Goal: Task Accomplishment & Management: Complete application form

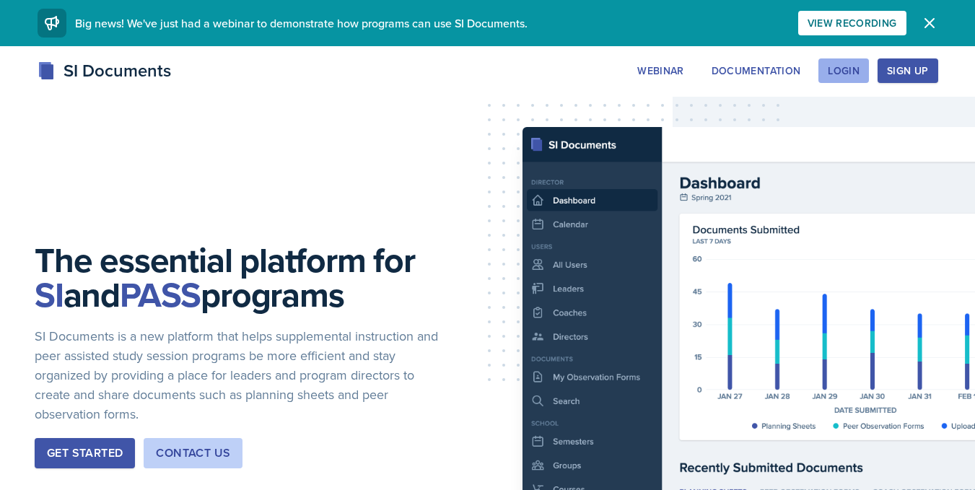
click at [848, 65] on div "Login" at bounding box center [844, 71] width 32 height 12
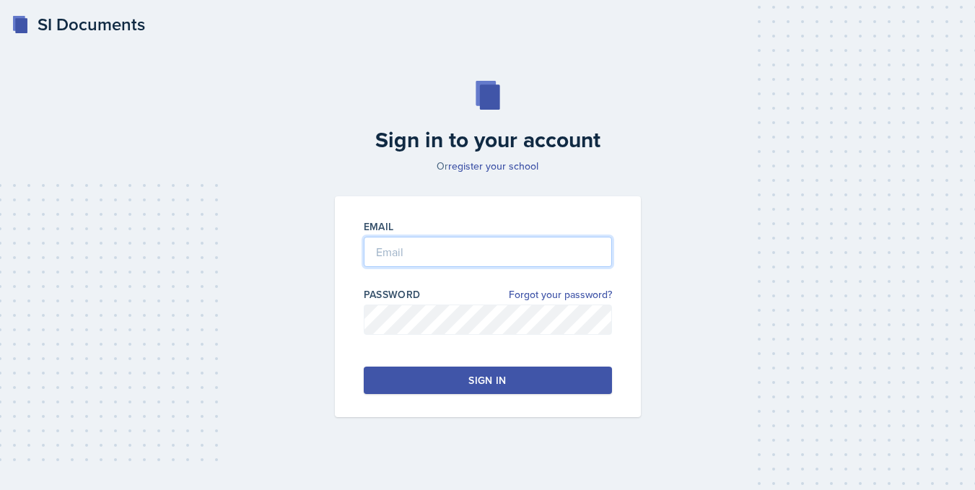
type input "[PERSON_NAME][EMAIL_ADDRESS][PERSON_NAME][DOMAIN_NAME]"
click at [448, 377] on button "Sign in" at bounding box center [488, 380] width 248 height 27
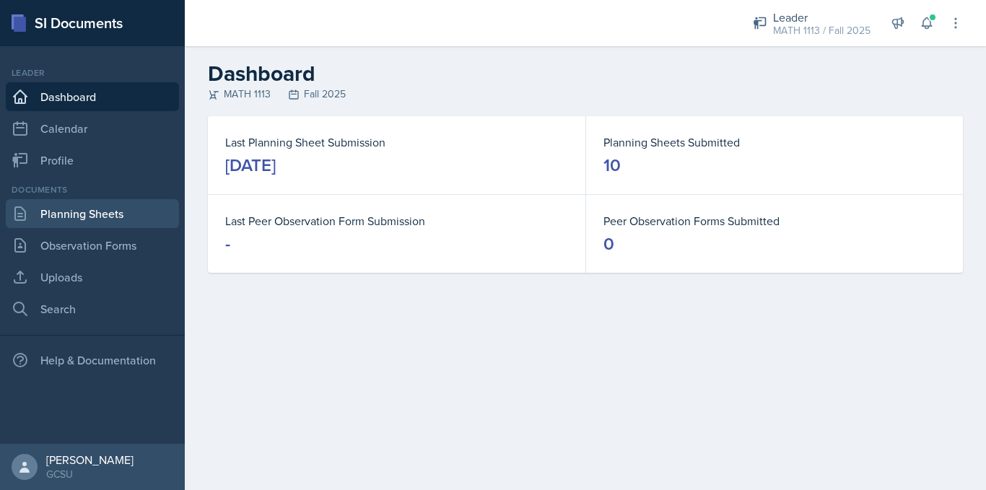
click at [69, 212] on link "Planning Sheets" at bounding box center [92, 213] width 173 height 29
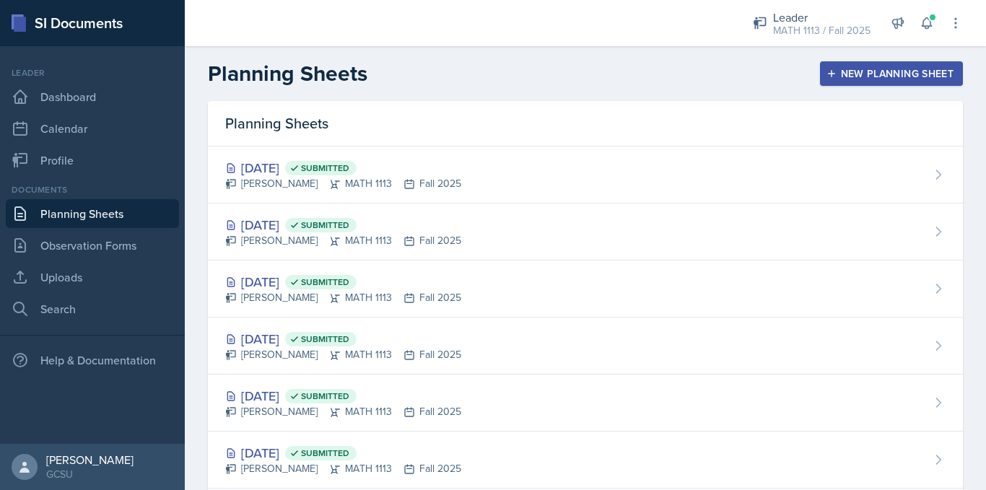
click at [851, 74] on div "New Planning Sheet" at bounding box center [892, 74] width 124 height 12
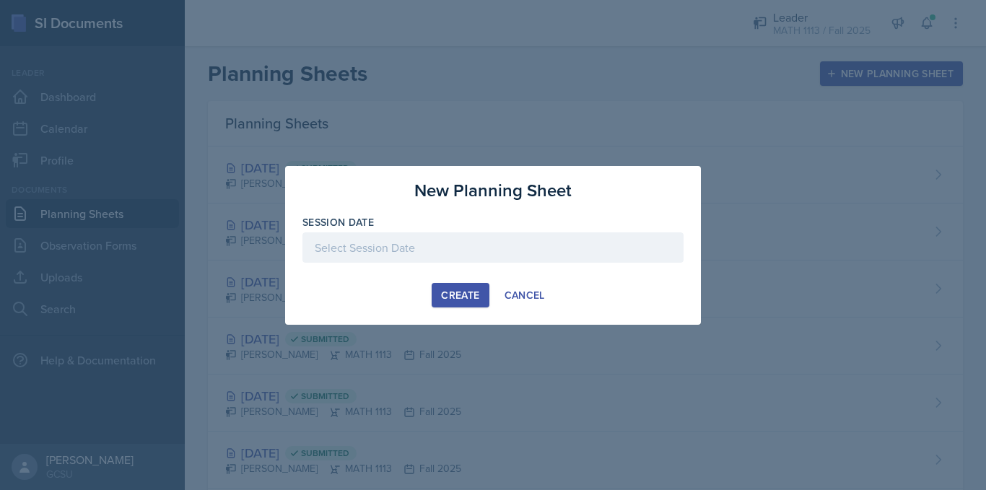
click at [490, 240] on div at bounding box center [493, 247] width 381 height 30
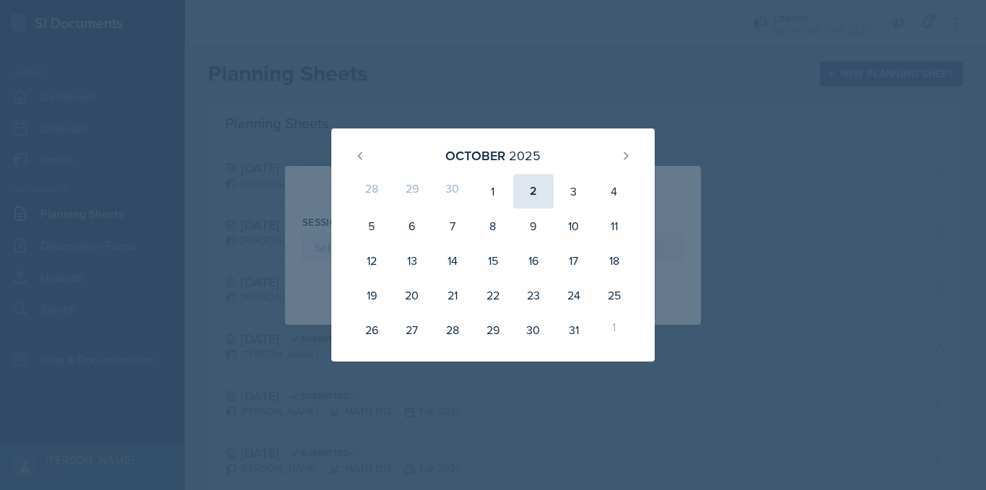
click at [526, 191] on div "2" at bounding box center [533, 191] width 40 height 35
type input "[DATE]"
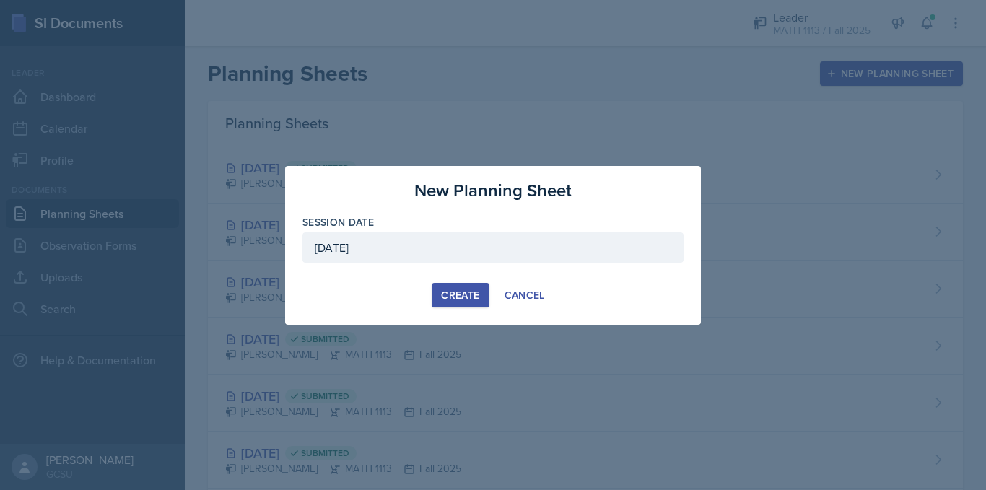
click at [458, 290] on div "Create" at bounding box center [460, 296] width 38 height 12
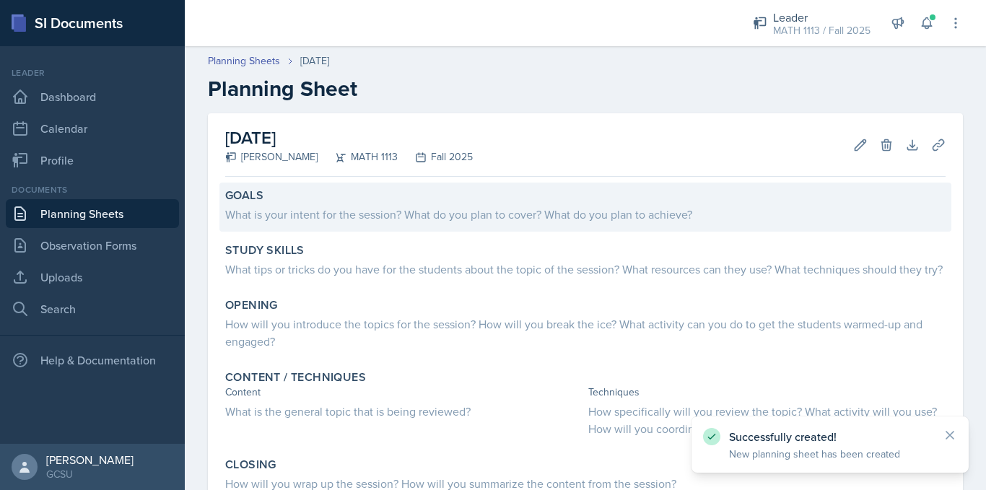
click at [340, 222] on div "What is your intent for the session? What do you plan to cover? What do you pla…" at bounding box center [585, 214] width 721 height 17
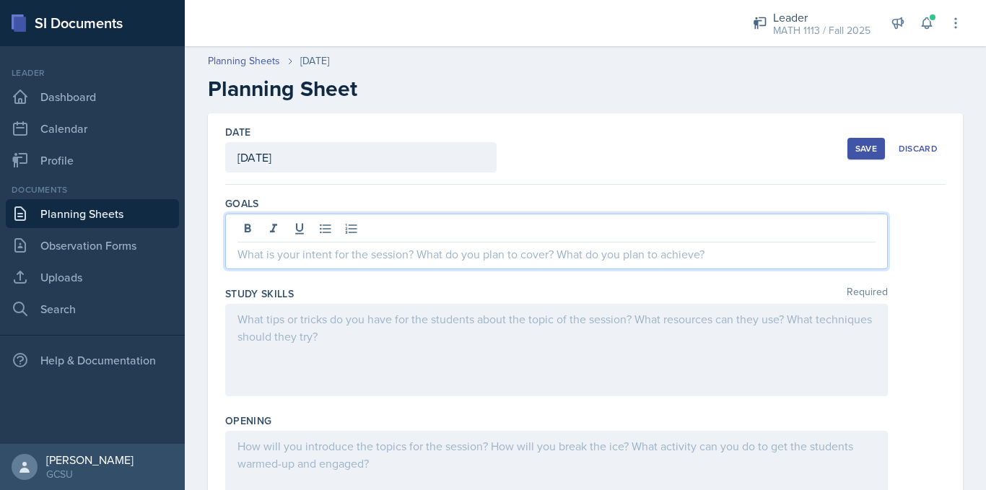
click at [342, 227] on div at bounding box center [556, 242] width 663 height 56
click at [865, 145] on div "Save" at bounding box center [867, 149] width 22 height 12
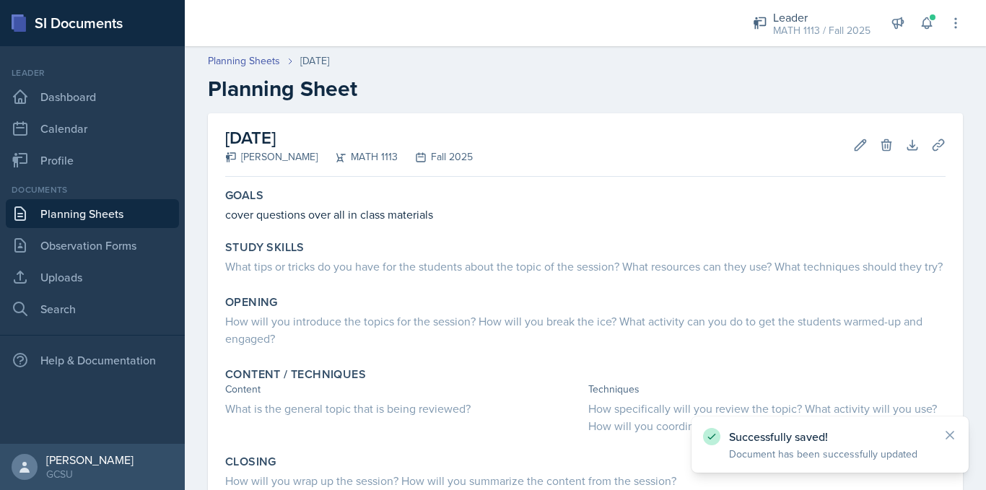
click at [117, 221] on link "Planning Sheets" at bounding box center [92, 213] width 173 height 29
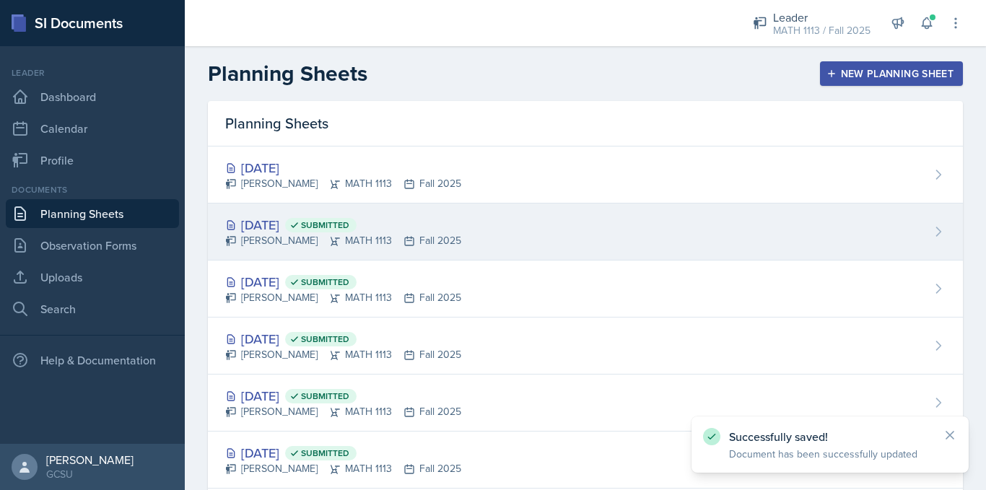
click at [331, 238] on icon at bounding box center [335, 241] width 9 height 9
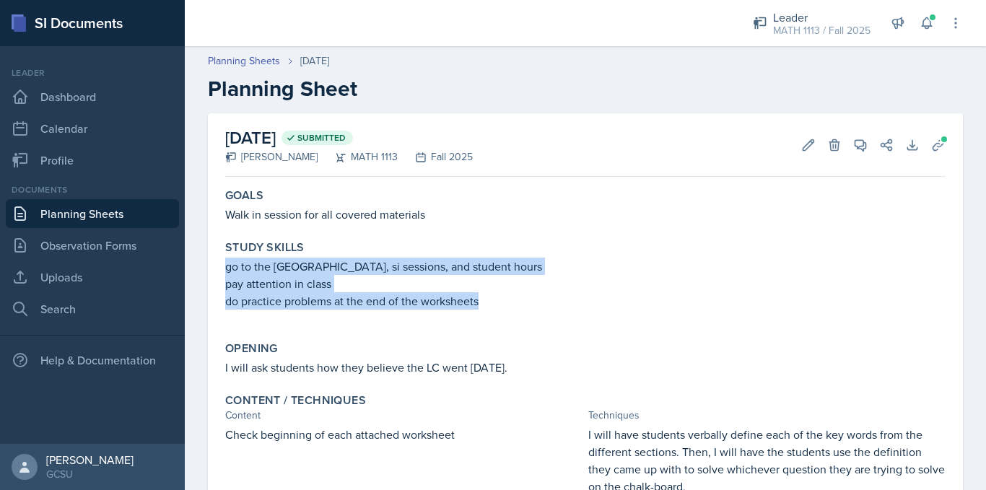
drag, startPoint x: 221, startPoint y: 263, endPoint x: 502, endPoint y: 308, distance: 284.4
click at [502, 308] on div "Study Skills go to the learning center, si sessions, and student hours pay atte…" at bounding box center [586, 282] width 732 height 95
copy div "go to the [GEOGRAPHIC_DATA], si sessions, and student hours pay attention in cl…"
click at [118, 216] on link "Planning Sheets" at bounding box center [92, 213] width 173 height 29
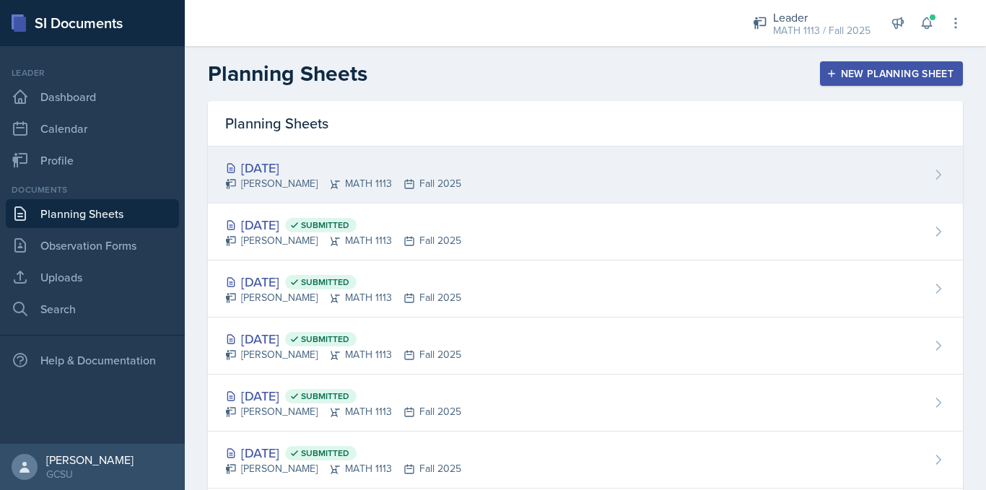
click at [349, 173] on div "[DATE]" at bounding box center [343, 167] width 236 height 19
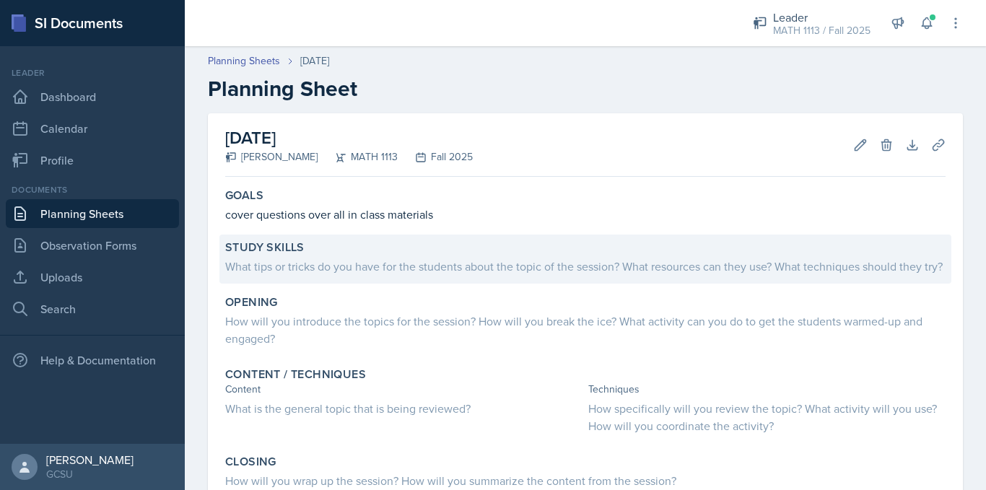
click at [347, 271] on div "What tips or tricks do you have for the students about the topic of the session…" at bounding box center [585, 266] width 721 height 17
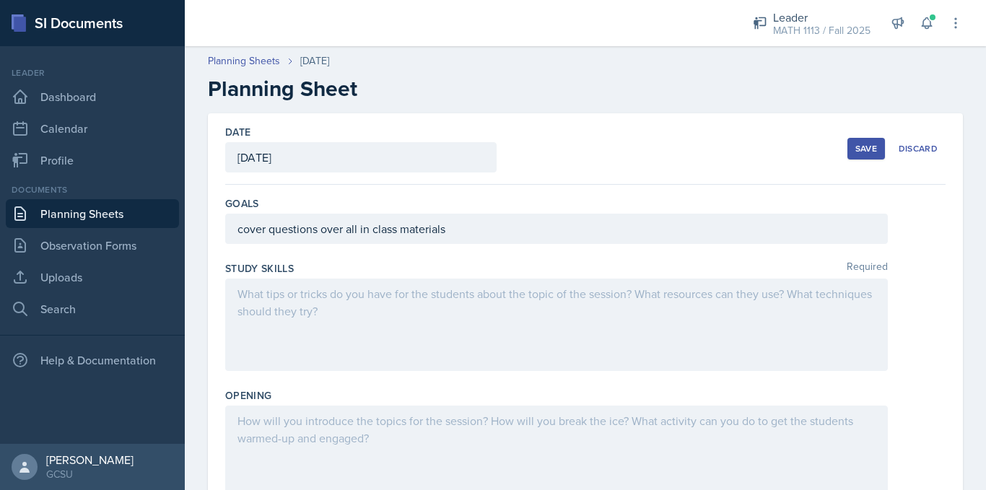
click at [377, 325] on div at bounding box center [556, 325] width 663 height 92
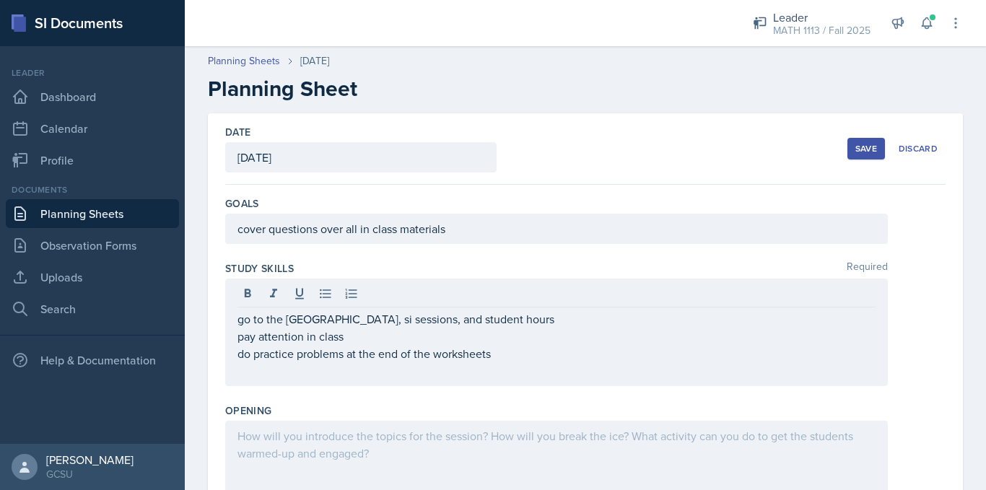
click at [848, 155] on button "Save" at bounding box center [867, 149] width 38 height 22
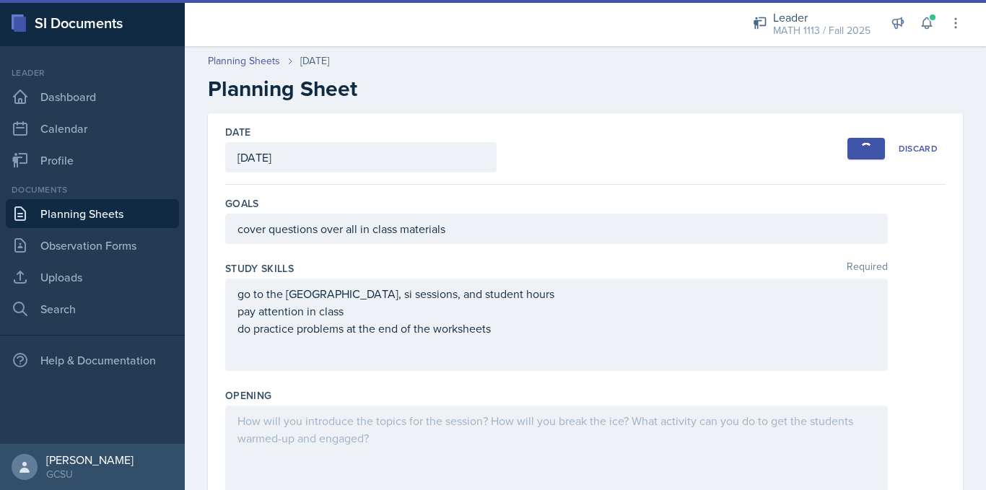
click at [82, 214] on link "Planning Sheets" at bounding box center [92, 213] width 173 height 29
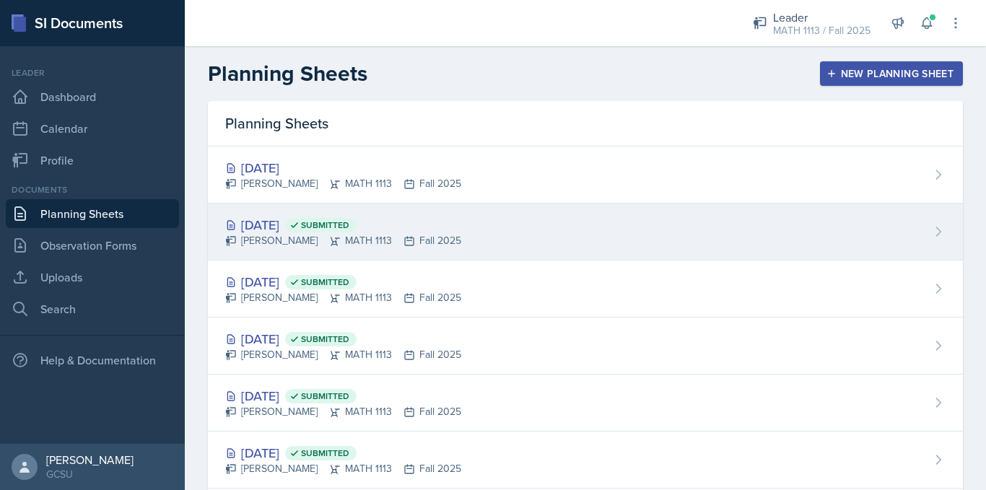
click at [296, 242] on div "[PERSON_NAME] MATH 1113 Fall 2025" at bounding box center [343, 240] width 236 height 15
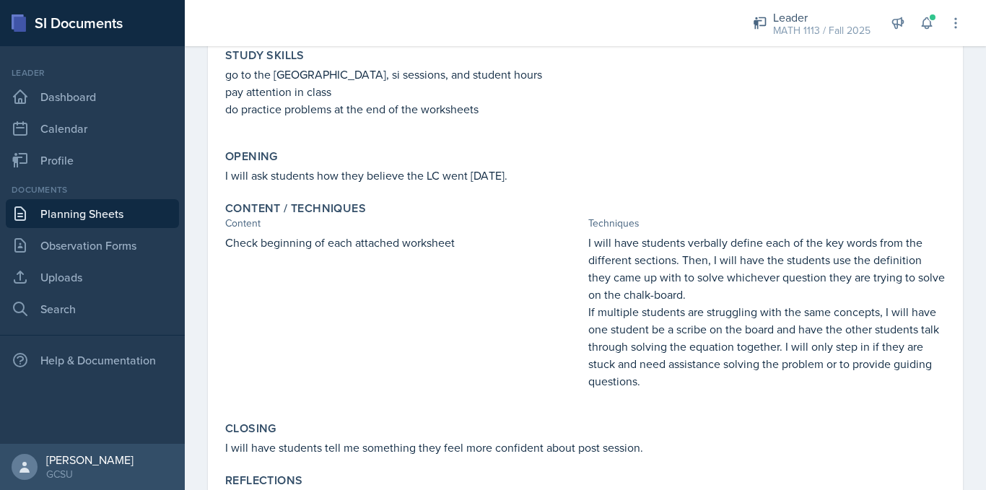
scroll to position [251, 0]
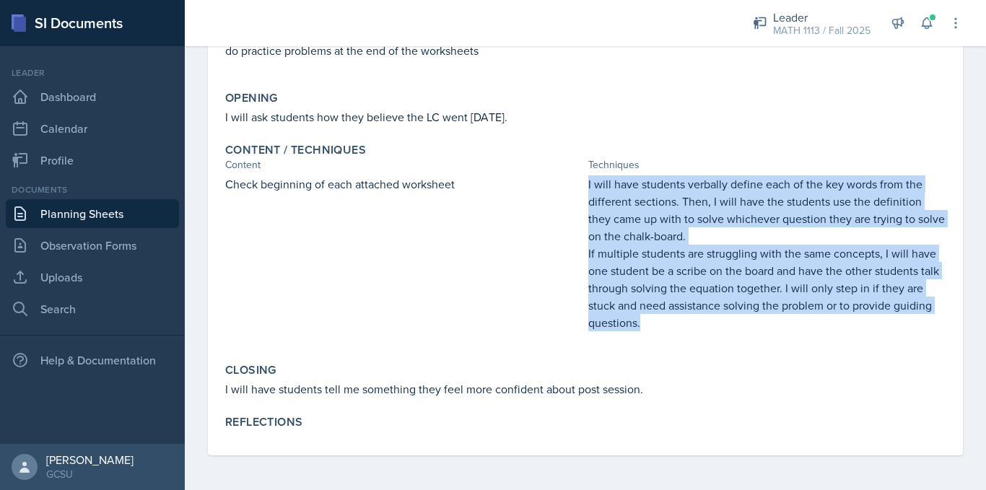
drag, startPoint x: 578, startPoint y: 183, endPoint x: 690, endPoint y: 338, distance: 191.4
click at [690, 338] on div "Check beginning of each attached worksheet I will have students verbally define…" at bounding box center [585, 260] width 721 height 170
copy div "I will have students verbally define each of the key words from the different s…"
click at [87, 217] on link "Planning Sheets" at bounding box center [92, 213] width 173 height 29
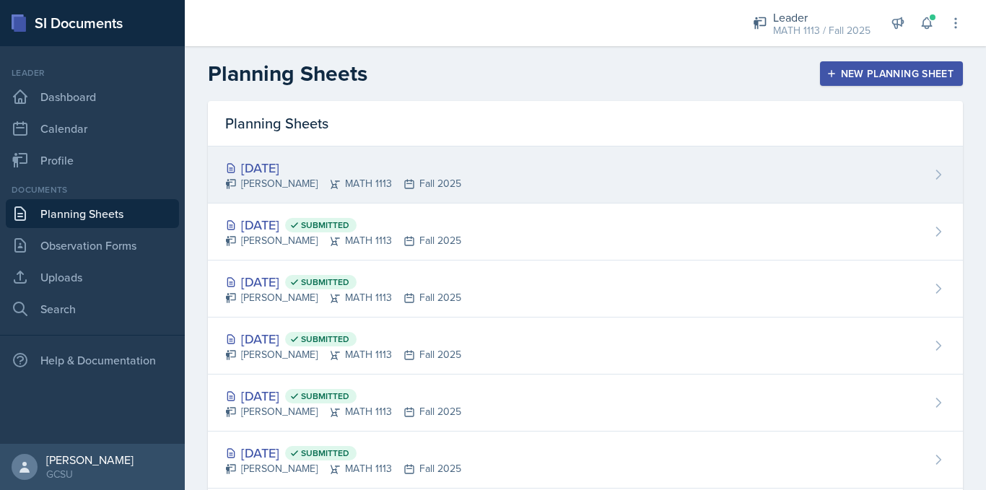
click at [474, 202] on div "[DATE] [PERSON_NAME] MATH 1113 Fall 2025" at bounding box center [585, 175] width 755 height 57
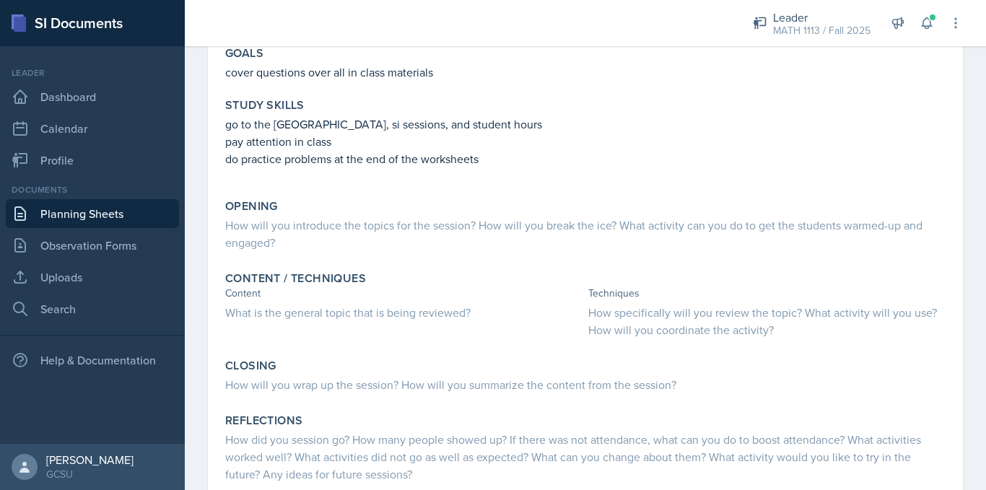
scroll to position [149, 0]
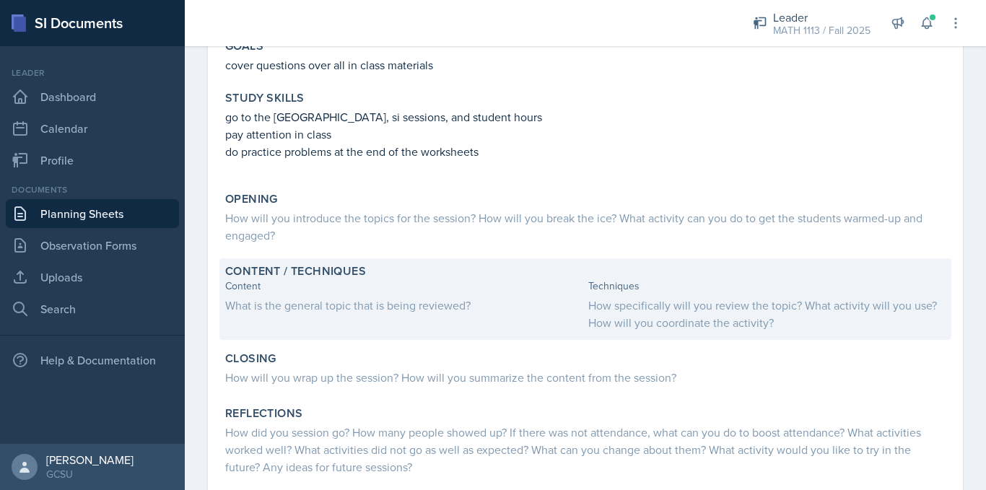
click at [711, 311] on div "How specifically will you review the topic? What activity will you use? How wil…" at bounding box center [766, 314] width 357 height 35
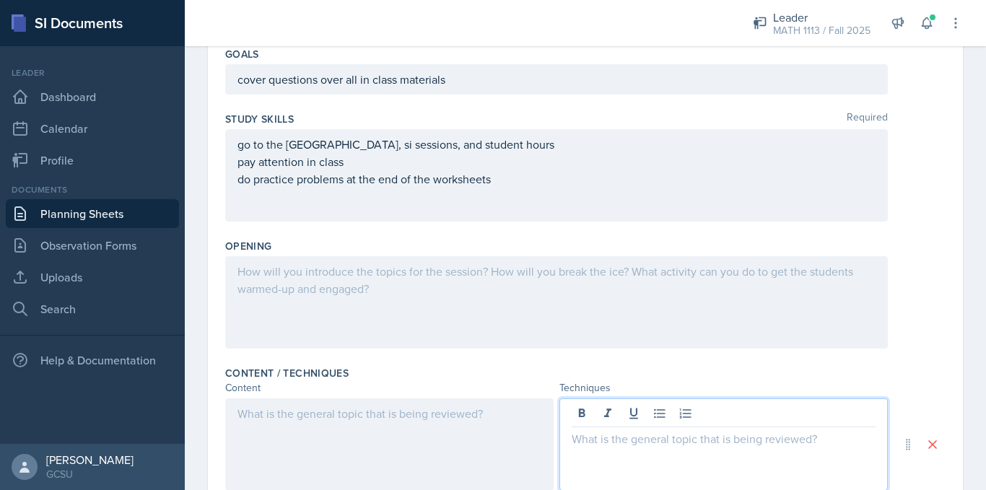
click at [606, 412] on div at bounding box center [724, 445] width 329 height 92
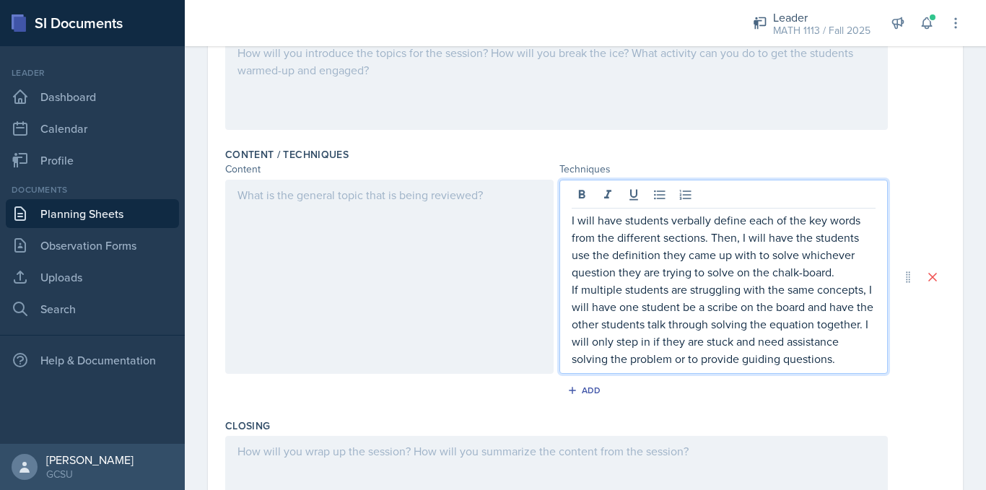
click at [383, 316] on div at bounding box center [389, 277] width 329 height 194
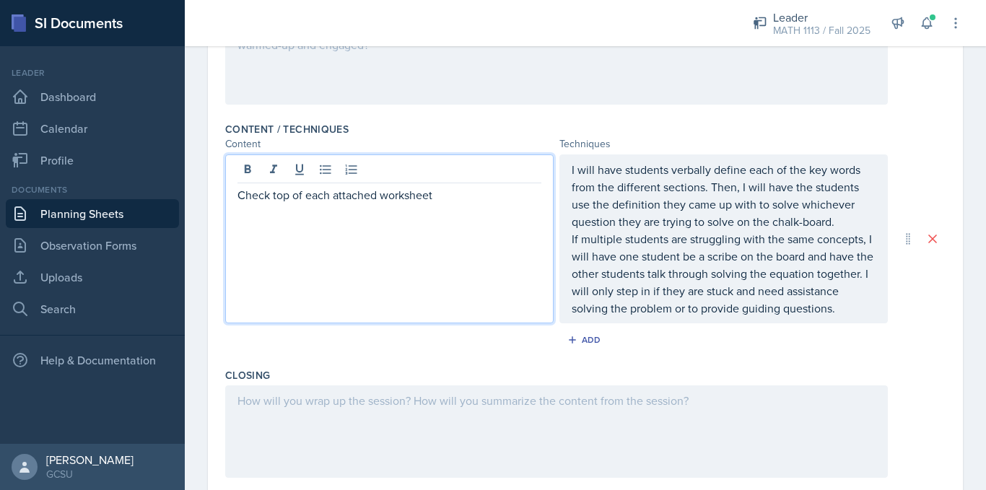
scroll to position [583, 0]
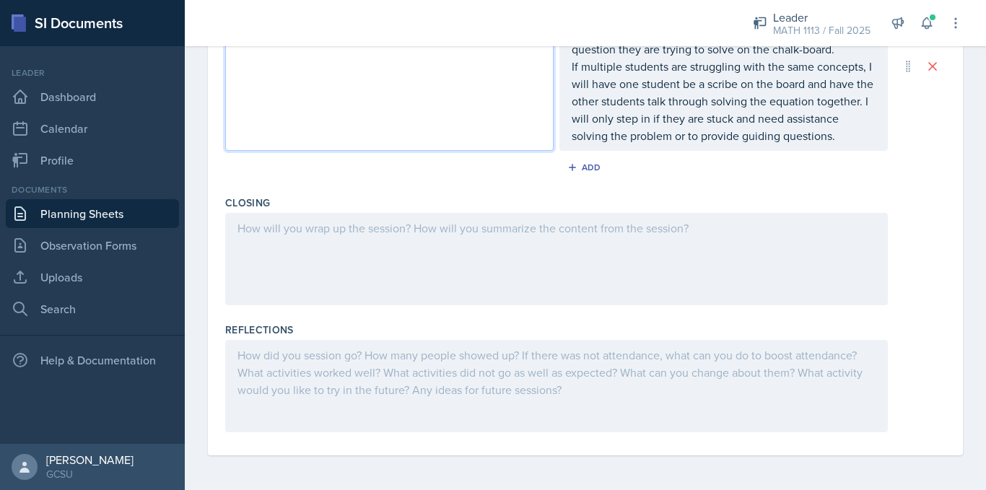
click at [341, 245] on div at bounding box center [556, 259] width 663 height 92
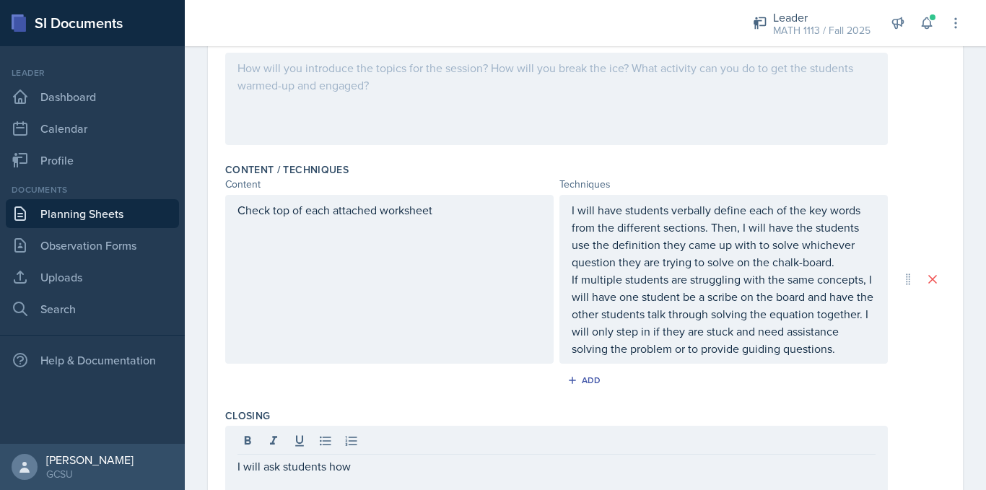
click at [316, 104] on div at bounding box center [556, 99] width 663 height 92
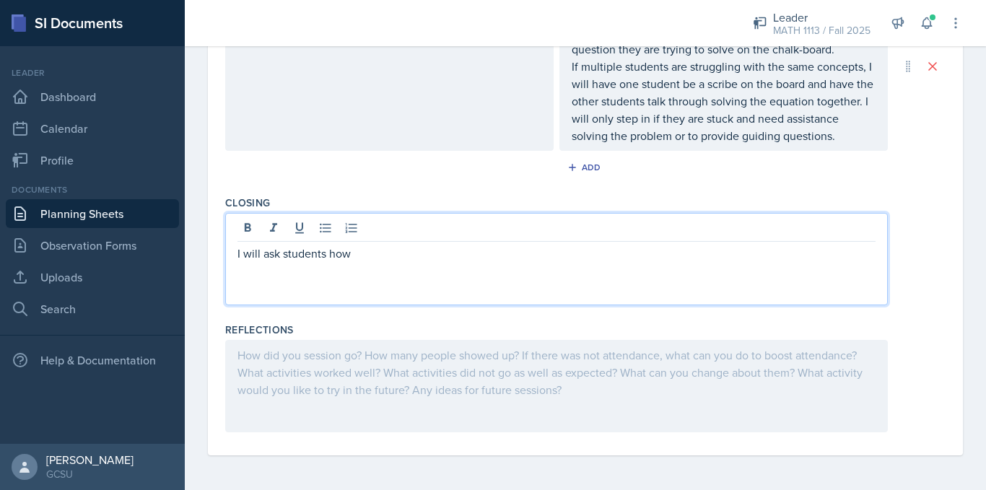
click at [373, 242] on div "I will ask students how" at bounding box center [556, 259] width 663 height 92
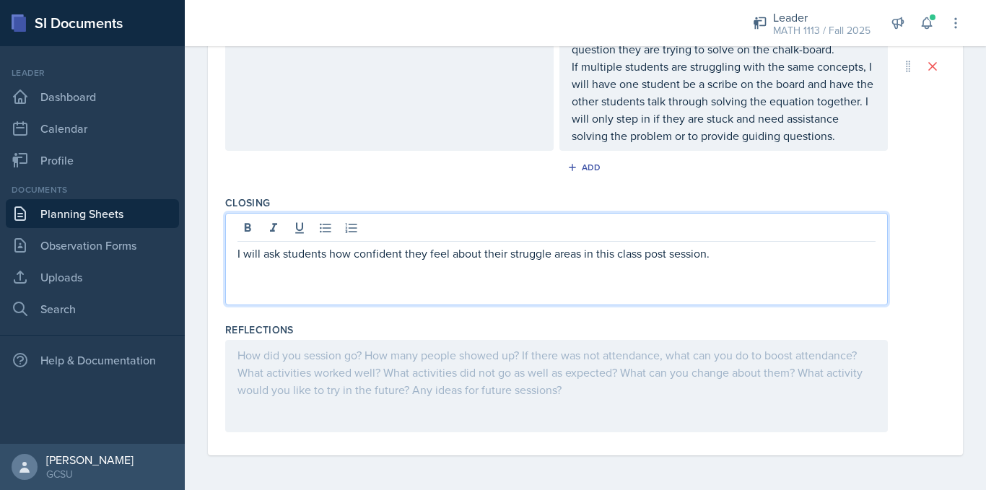
scroll to position [0, 0]
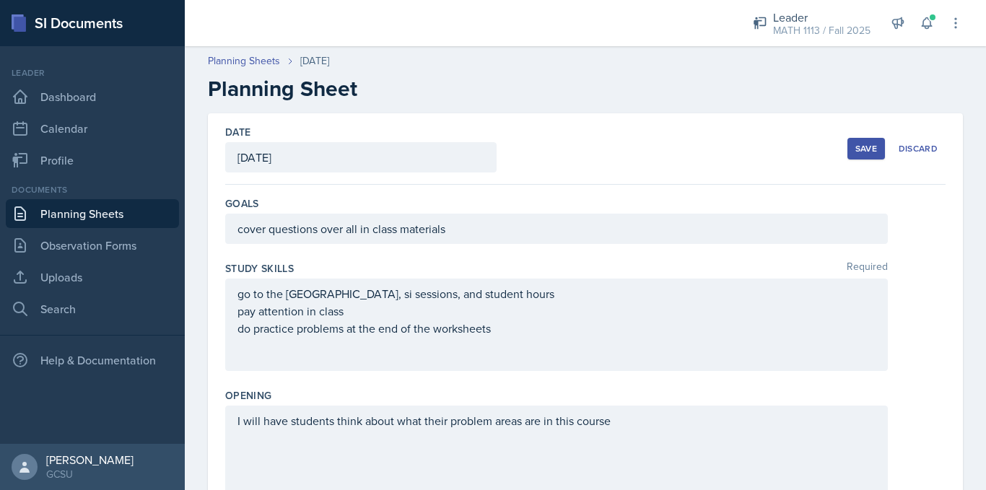
click at [856, 152] on div "Save" at bounding box center [867, 149] width 22 height 12
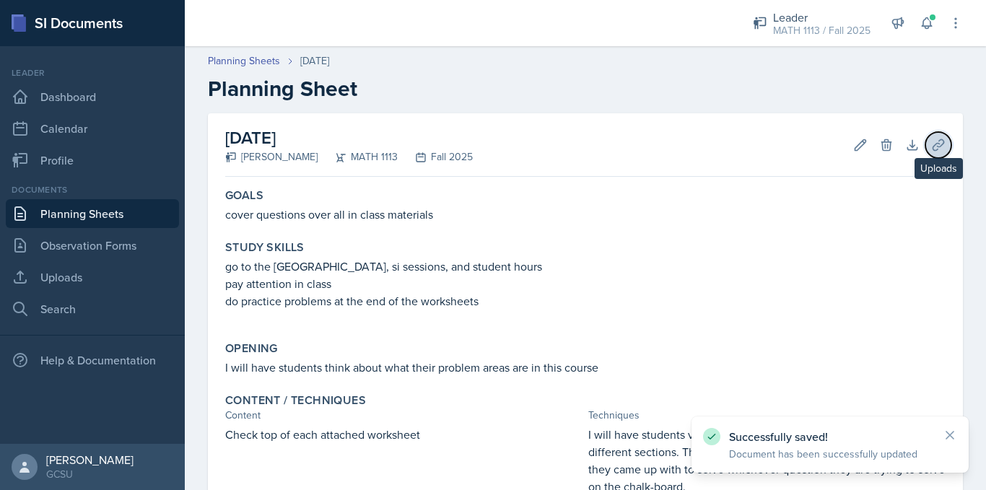
click at [931, 142] on icon at bounding box center [938, 145] width 14 height 14
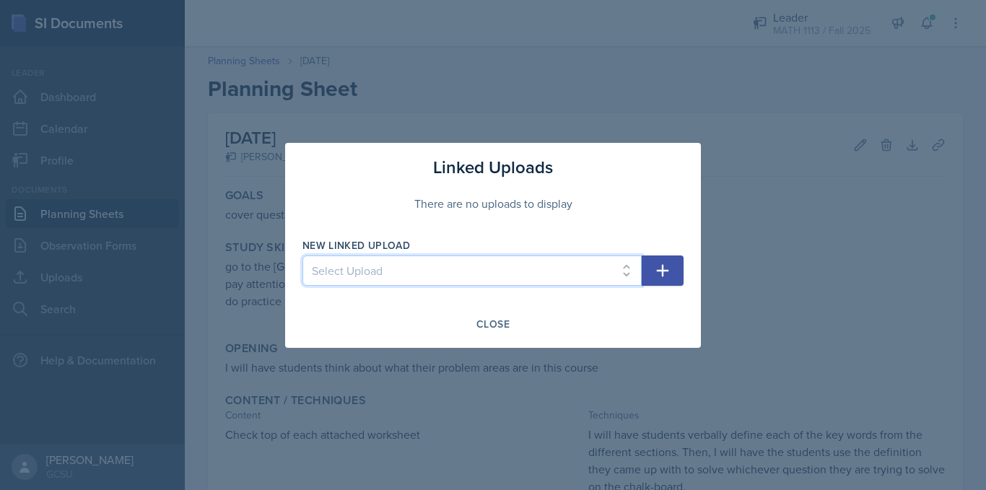
click at [604, 281] on select "Select Upload Worksheet 0 Solutions Worksheet 1a Solutions Worksheet 1b solutio…" at bounding box center [472, 271] width 339 height 30
select select "9fb09183-dcf9-433a-a25c-f933b1e24f76"
click at [303, 256] on select "Select Upload Worksheet 0 Solutions Worksheet 1a Solutions Worksheet 1b solutio…" at bounding box center [472, 271] width 339 height 30
click at [668, 265] on icon "button" at bounding box center [662, 270] width 17 height 17
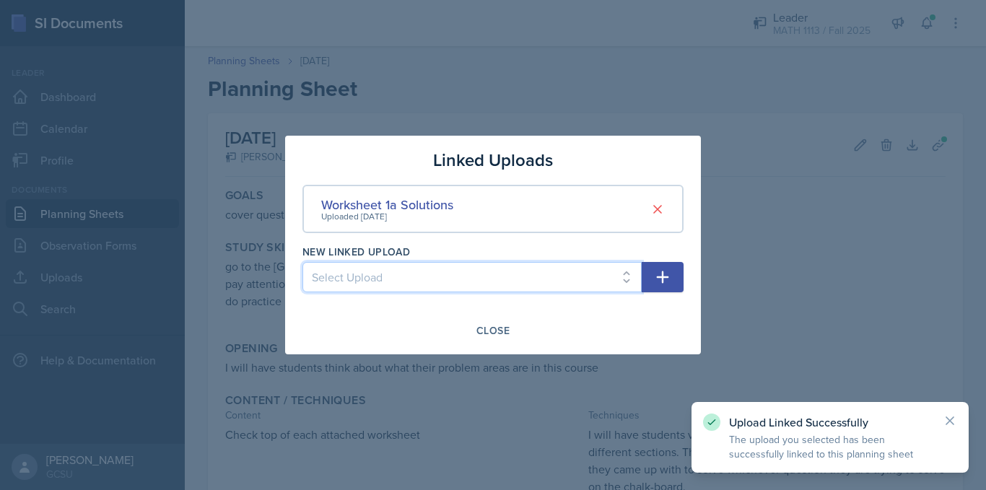
click at [593, 274] on select "Select Upload Worksheet 0 Solutions Worksheet 1b solutions Worksheet 1c Solutio…" at bounding box center [472, 277] width 339 height 30
select select "6336f29e-1e60-4d7b-bb01-870fd4018f25"
click at [303, 262] on select "Select Upload Worksheet 0 Solutions Worksheet 1b solutions Worksheet 1c Solutio…" at bounding box center [472, 277] width 339 height 30
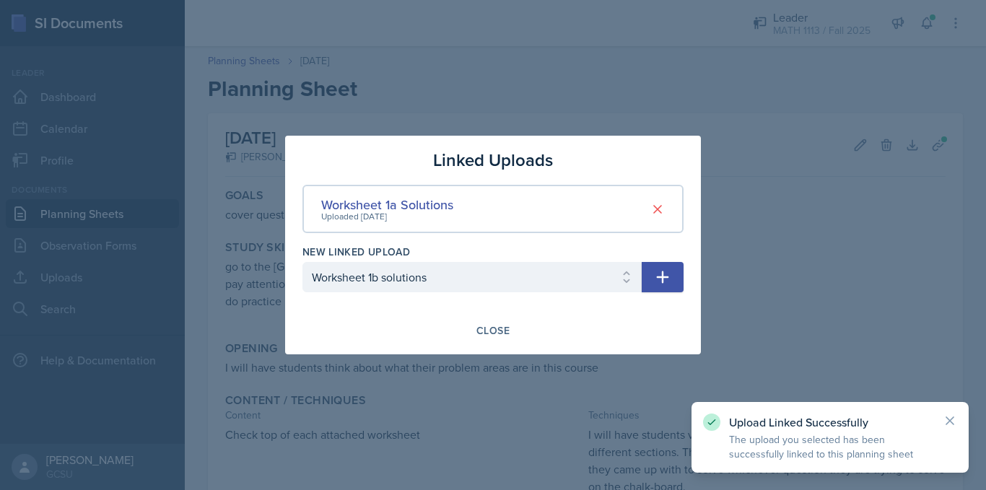
click at [661, 276] on icon "button" at bounding box center [662, 277] width 17 height 17
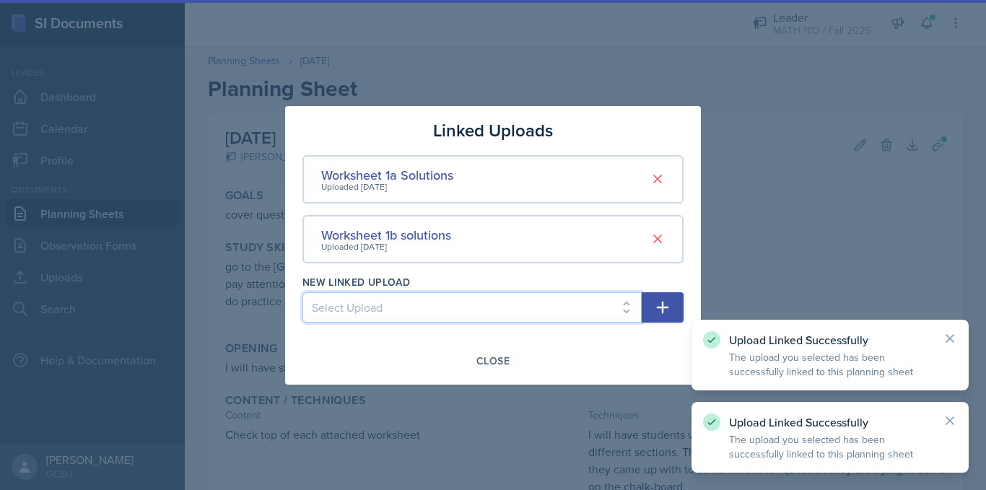
click at [561, 305] on select "Select Upload Worksheet 0 Solutions Worksheet 1c Solutions Worksheet 1d Solutio…" at bounding box center [472, 307] width 339 height 30
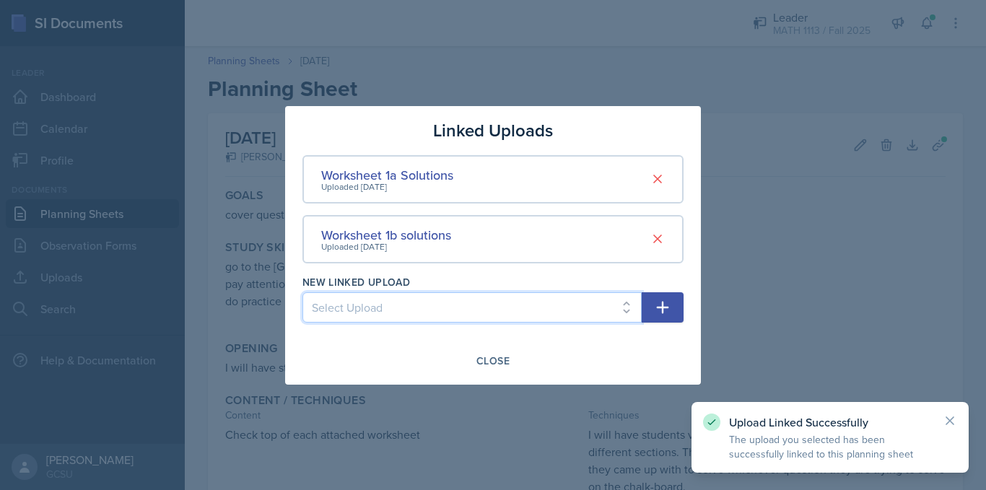
select select "d9744d76-8238-4c06-bfc3-c70099e95b8b"
click at [303, 292] on select "Select Upload Worksheet 0 Solutions Worksheet 1c Solutions Worksheet 1d Solutio…" at bounding box center [472, 307] width 339 height 30
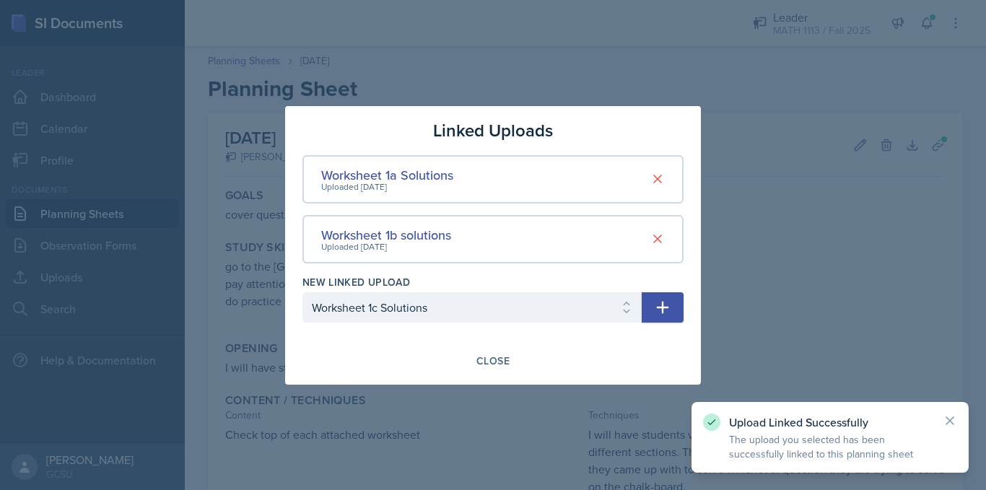
click at [652, 308] on button "button" at bounding box center [663, 307] width 42 height 30
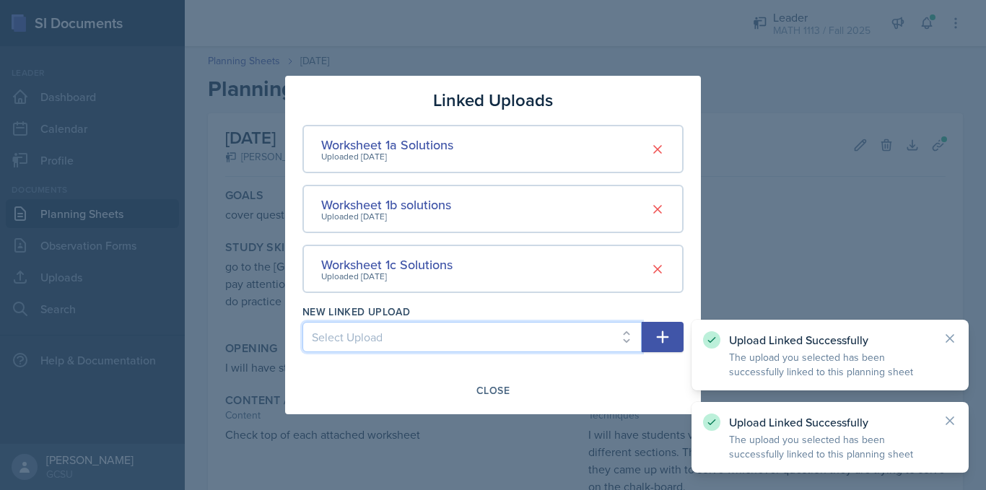
click at [500, 334] on select "Select Upload Worksheet 0 Solutions Worksheet 1d Solutions LC1 Study Guide Fall…" at bounding box center [472, 337] width 339 height 30
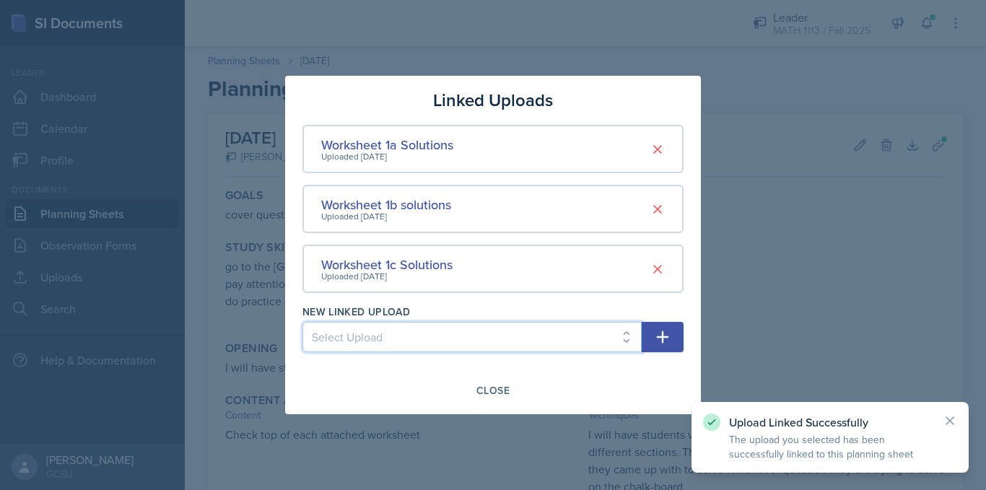
select select "32a81f6f-d4f5-4c18-a78a-2d64a90ccb49"
click at [303, 322] on select "Select Upload Worksheet 0 Solutions Worksheet 1d Solutions LC1 Study Guide Fall…" at bounding box center [472, 337] width 339 height 30
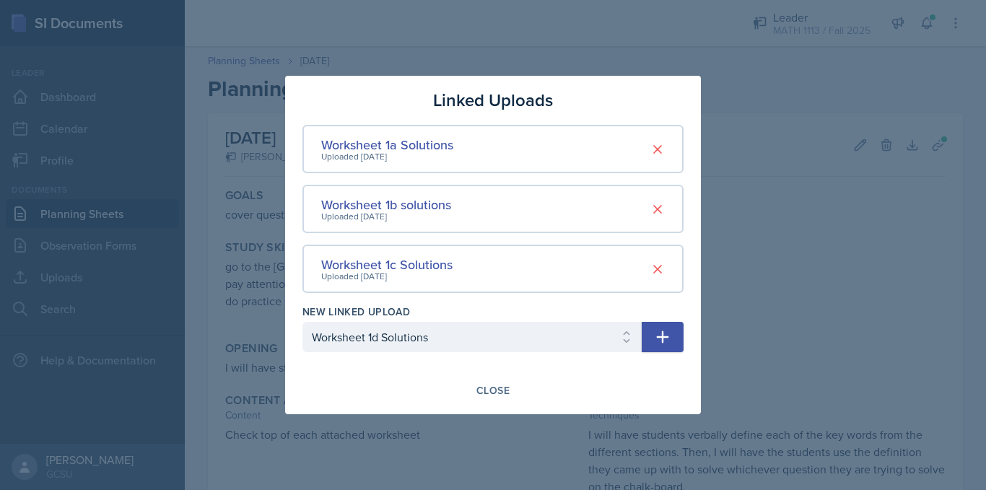
click at [650, 344] on button "button" at bounding box center [663, 337] width 42 height 30
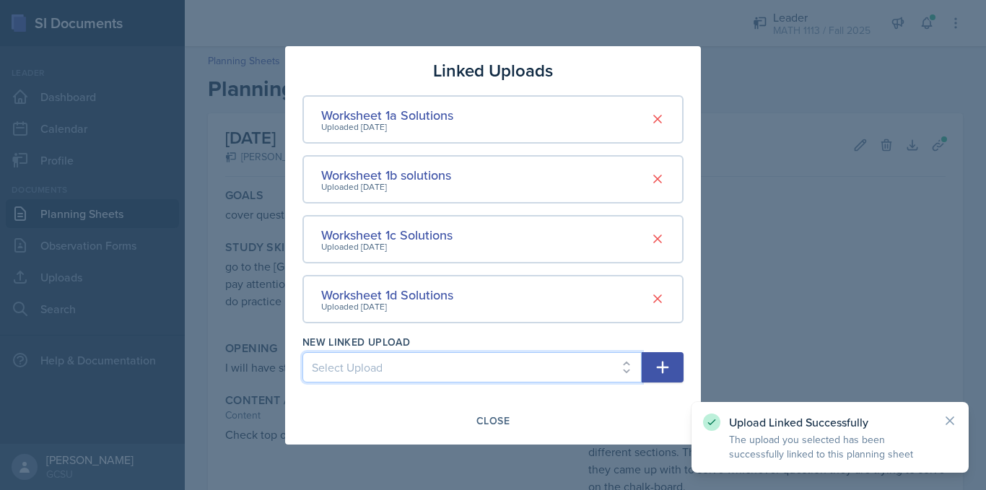
click at [545, 366] on select "Select Upload Worksheet 0 Solutions LC1 Study Guide Fall '25 Worksheet 1e Solut…" at bounding box center [472, 367] width 339 height 30
select select "59f6330e-8d5a-4bd5-9936-788c6dd8e859"
click at [303, 352] on select "Select Upload Worksheet 0 Solutions LC1 Study Guide Fall '25 Worksheet 1e Solut…" at bounding box center [472, 367] width 339 height 30
click at [678, 378] on button "button" at bounding box center [663, 367] width 42 height 30
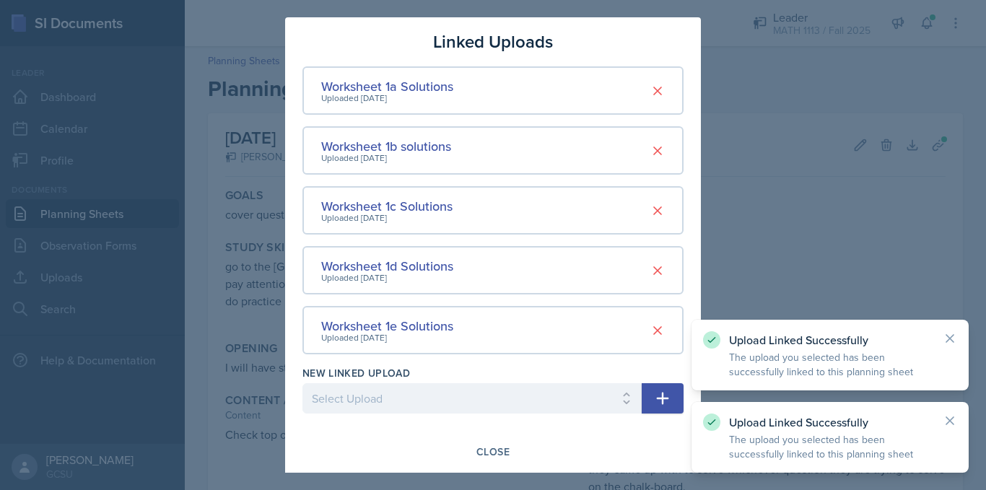
click at [461, 415] on div at bounding box center [472, 421] width 339 height 14
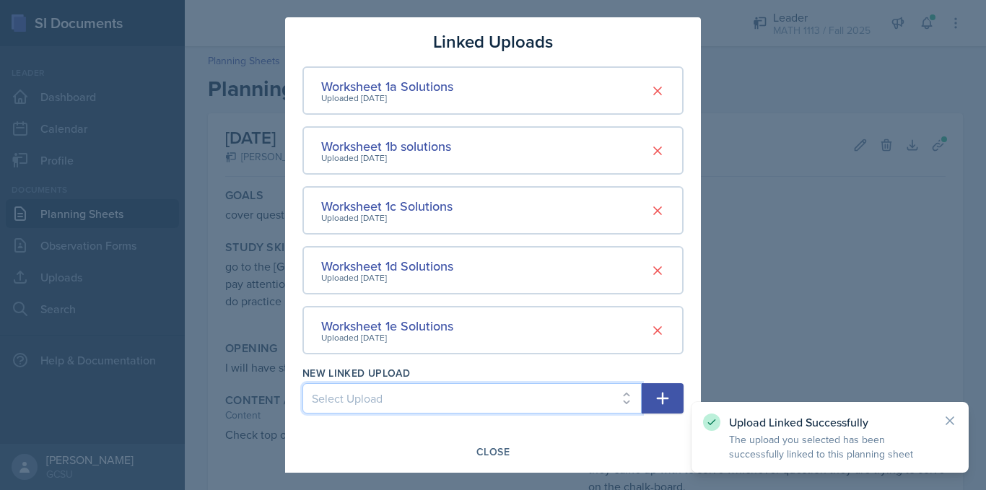
click at [427, 388] on select "Select Upload Worksheet 0 Solutions LC1 Study Guide Fall '25 Worksheet 2a Solut…" at bounding box center [472, 398] width 339 height 30
select select "d41ae9bd-8537-4ab2-a6fb-670e411089d9"
click at [303, 383] on select "Select Upload Worksheet 0 Solutions LC1 Study Guide Fall '25 Worksheet 2a Solut…" at bounding box center [472, 398] width 339 height 30
click at [654, 404] on icon "button" at bounding box center [662, 398] width 17 height 17
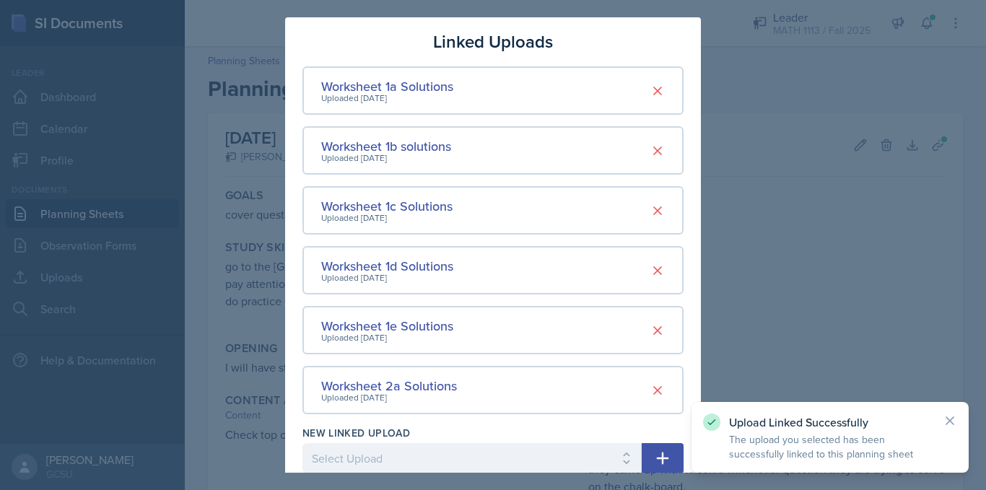
scroll to position [63, 0]
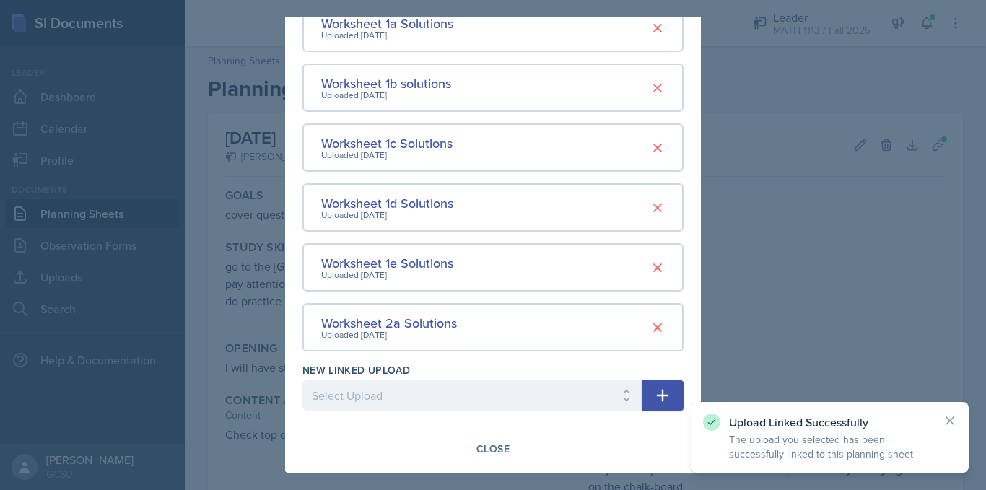
click at [437, 380] on div "New Linked Upload Select Upload Worksheet 0 Solutions LC1 Study Guide Fall '25 …" at bounding box center [472, 394] width 339 height 62
click at [439, 387] on select "Select Upload Worksheet 0 Solutions LC1 Study Guide Fall '25 Transformations of…" at bounding box center [472, 396] width 339 height 30
select select "06b54137-0ce6-4a49-8745-9702ee2790f4"
click at [303, 381] on select "Select Upload Worksheet 0 Solutions LC1 Study Guide Fall '25 Transformations of…" at bounding box center [472, 396] width 339 height 30
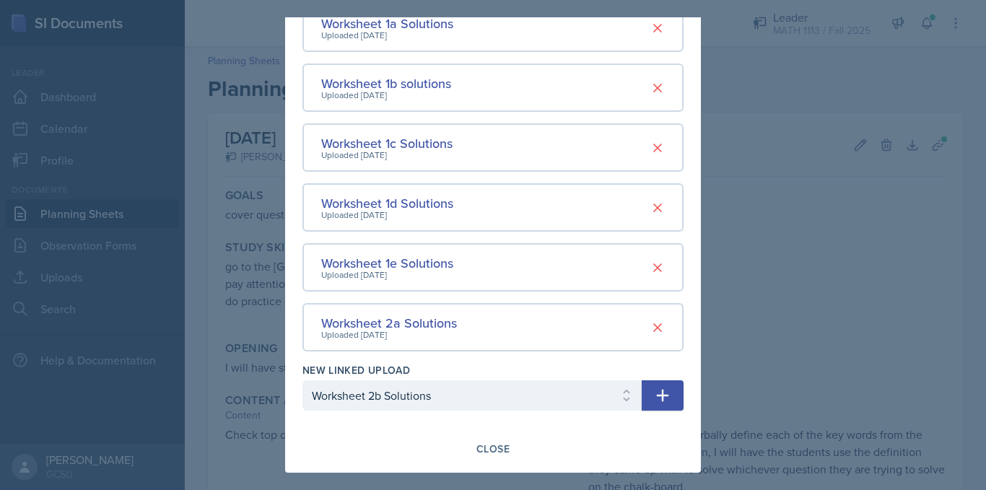
click at [657, 396] on icon "button" at bounding box center [663, 396] width 12 height 12
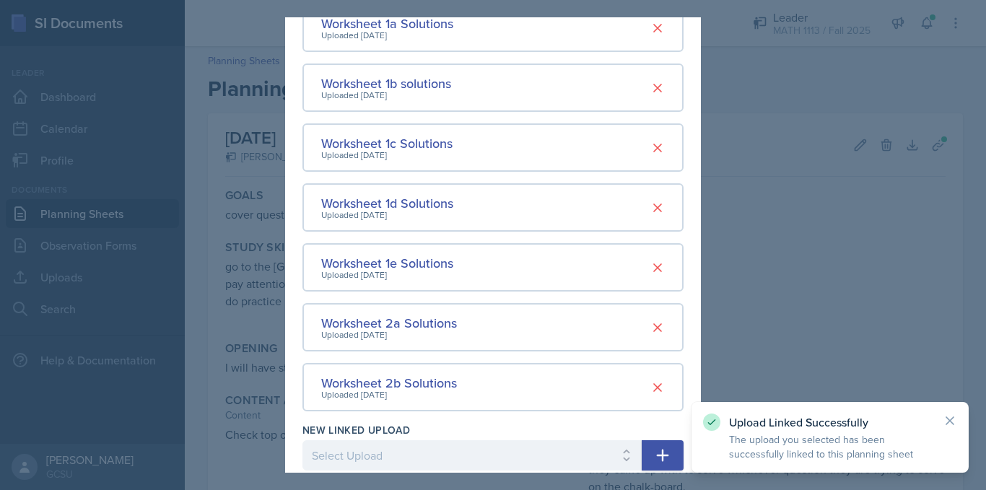
scroll to position [123, 0]
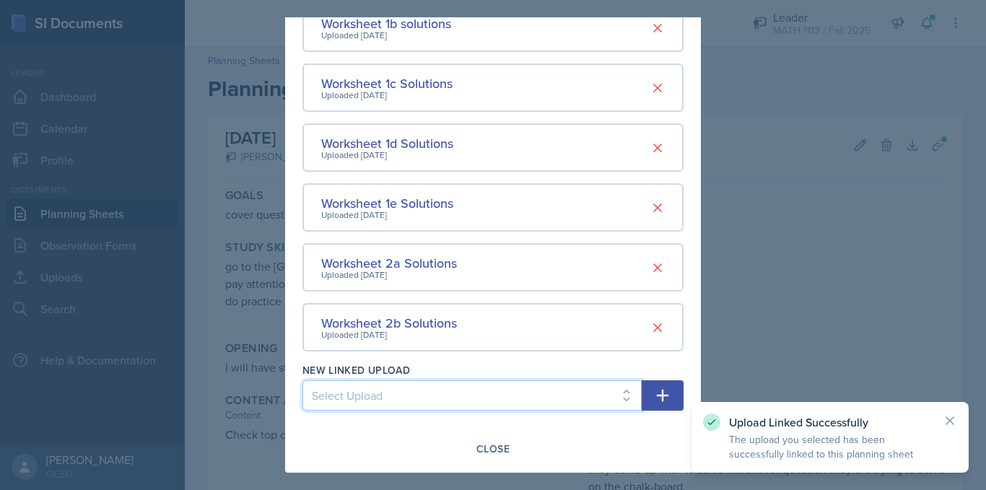
click at [486, 397] on select "Select Upload Worksheet 0 Solutions LC1 Study Guide Fall '25 Transformations of…" at bounding box center [472, 396] width 339 height 30
select select "4755777a-d9bb-43fb-8065-30bc1bd83f75"
click at [303, 381] on select "Select Upload Worksheet 0 Solutions LC1 Study Guide Fall '25 Transformations of…" at bounding box center [472, 396] width 339 height 30
click at [642, 388] on button "button" at bounding box center [663, 396] width 42 height 30
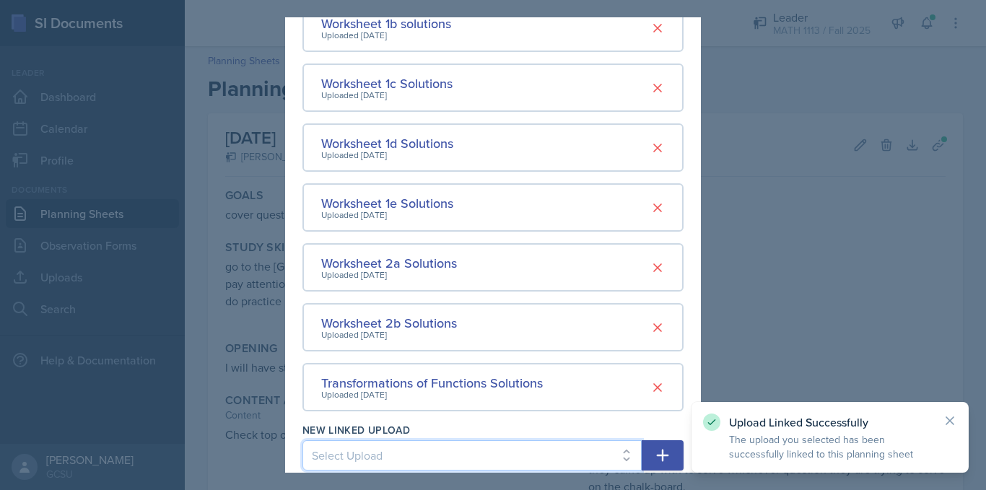
click at [440, 443] on select "Select Upload Worksheet 0 Solutions LC1 Study Guide Fall '25 Worksheet 2c Solut…" at bounding box center [472, 455] width 339 height 30
select select "ca774e8d-73a2-42c3-9974-ba4afe03b991"
click at [303, 440] on select "Select Upload Worksheet 0 Solutions LC1 Study Guide Fall '25 Worksheet 2c Solut…" at bounding box center [472, 455] width 339 height 30
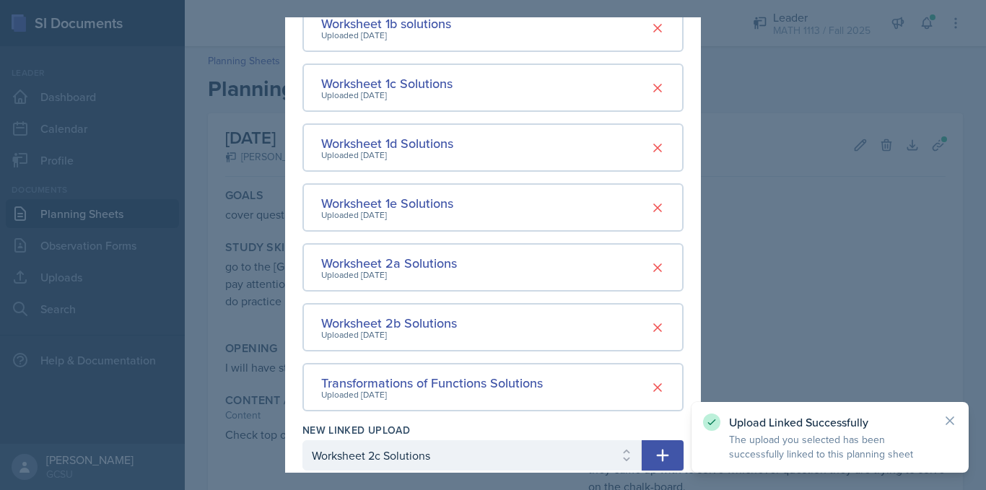
click at [643, 453] on button "button" at bounding box center [663, 455] width 42 height 30
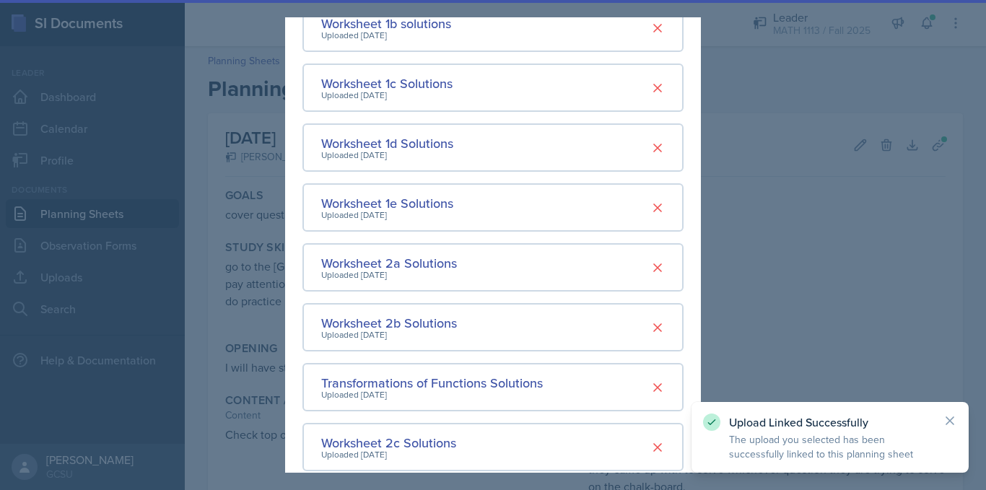
scroll to position [243, 0]
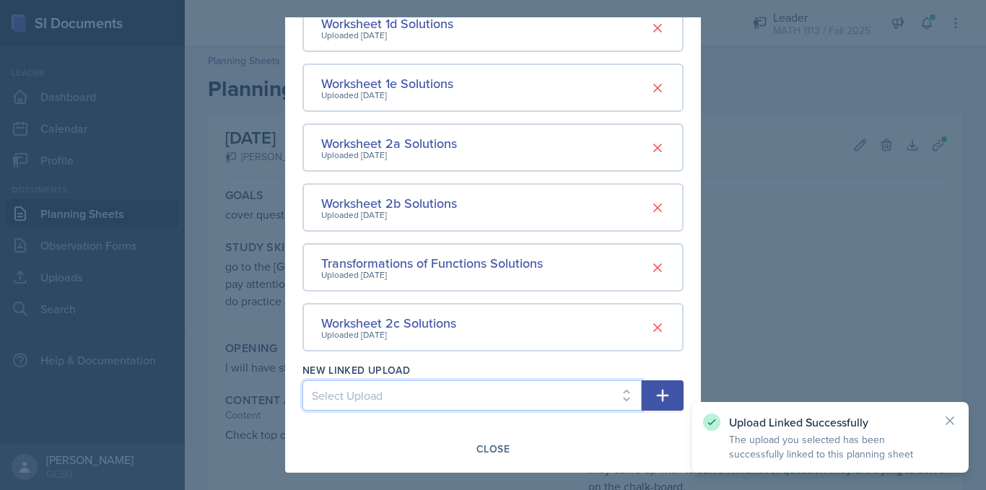
click at [514, 392] on select "Select Upload Worksheet 0 Solutions LC1 Study Guide Fall '25 Worksheet 2d Solut…" at bounding box center [472, 396] width 339 height 30
select select "d5f16f4c-7939-4133-8453-c58f6ddd279d"
click at [303, 381] on select "Select Upload Worksheet 0 Solutions LC1 Study Guide Fall '25 Worksheet 2d Solut…" at bounding box center [472, 396] width 339 height 30
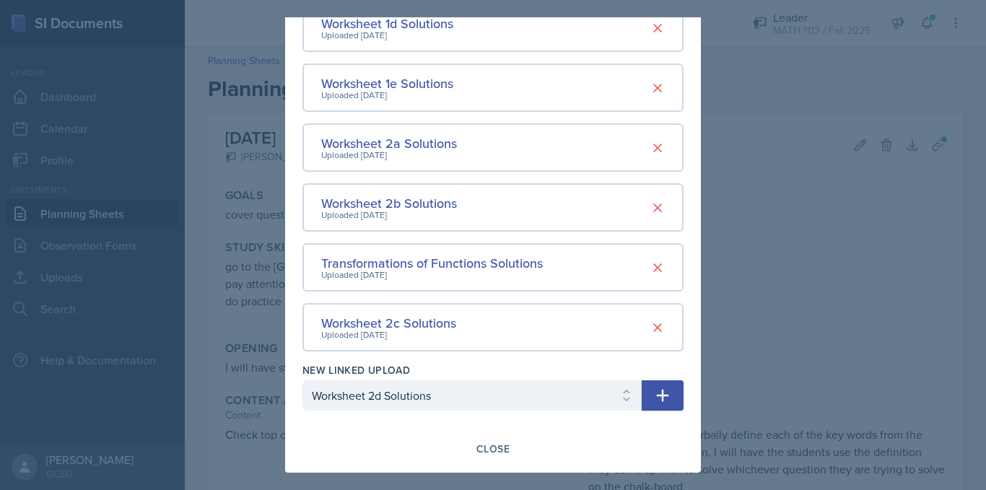
click at [642, 399] on button "button" at bounding box center [663, 396] width 42 height 30
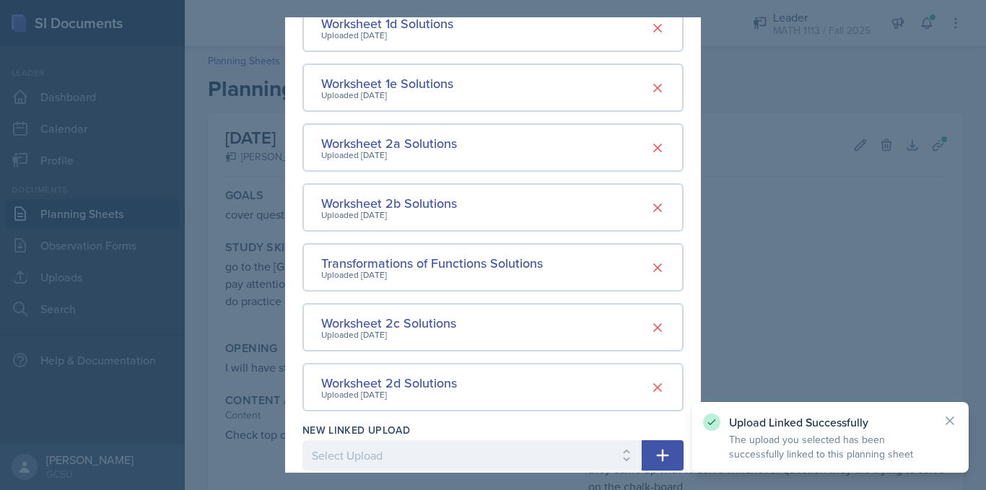
scroll to position [303, 0]
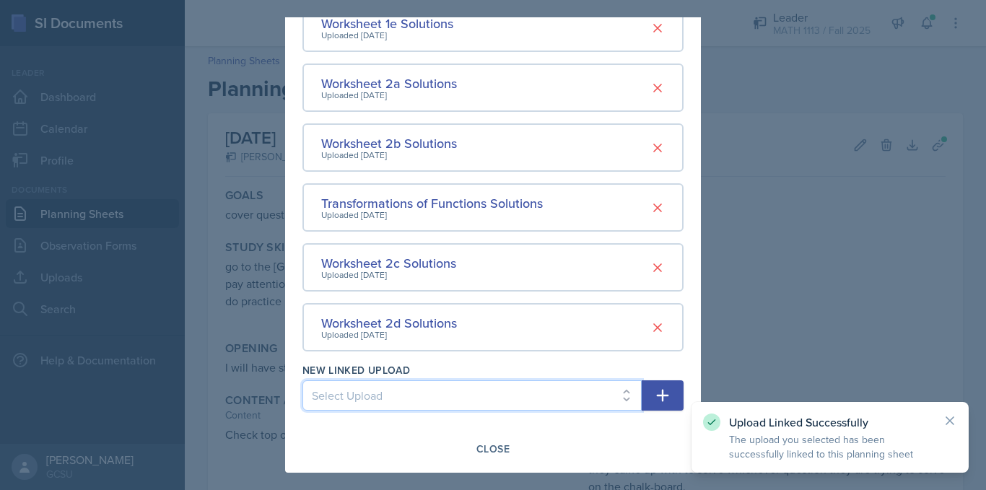
click at [370, 402] on select "Select Upload Worksheet 0 Solutions LC1 Study Guide Fall '25 Worksheet 2e Works…" at bounding box center [472, 396] width 339 height 30
select select "76782b04-09e0-40ed-9345-007d1a916f17"
click at [303, 381] on select "Select Upload Worksheet 0 Solutions LC1 Study Guide Fall '25 Worksheet 2e Works…" at bounding box center [472, 396] width 339 height 30
click at [642, 398] on button "button" at bounding box center [663, 396] width 42 height 30
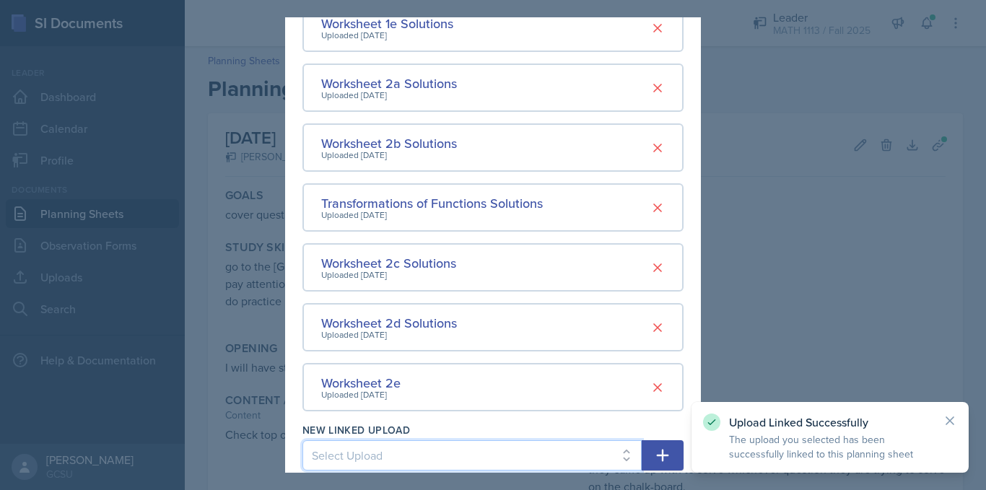
click at [391, 458] on select "Select Upload Worksheet 0 Solutions LC1 Study Guide Fall '25 Worksheet 2f Works…" at bounding box center [472, 455] width 339 height 30
select select "cb7e7269-39db-4571-8d98-3d8ba637ba07"
click at [303, 440] on select "Select Upload Worksheet 0 Solutions LC1 Study Guide Fall '25 Worksheet 2f Works…" at bounding box center [472, 455] width 339 height 30
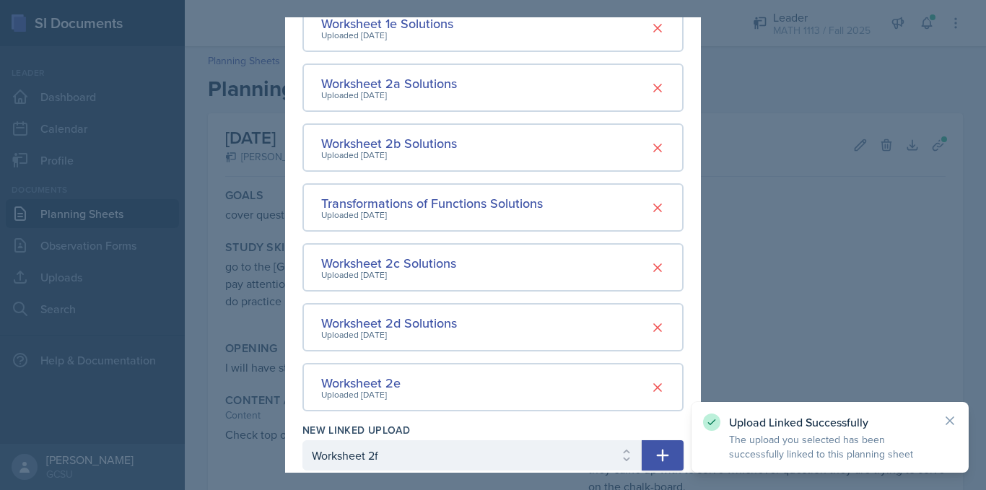
click at [648, 446] on button "button" at bounding box center [663, 455] width 42 height 30
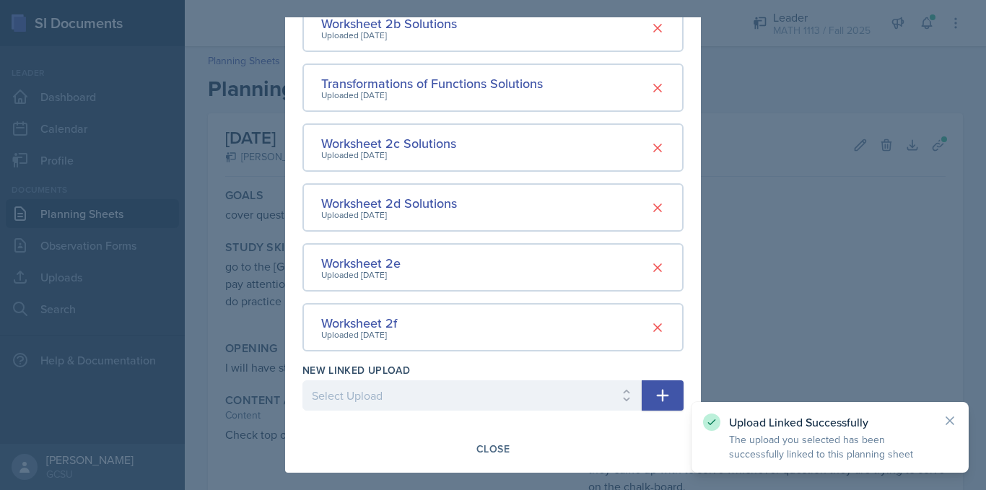
scroll to position [422, 0]
click at [425, 404] on select "Select Upload Worksheet 0 Solutions LC1 Study Guide Fall '25 Worksheet 2g Works…" at bounding box center [472, 396] width 339 height 30
select select "461945d8-c6d0-4316-b959-de4dcc4093e4"
click at [303, 381] on select "Select Upload Worksheet 0 Solutions LC1 Study Guide Fall '25 Worksheet 2g Works…" at bounding box center [472, 396] width 339 height 30
click at [669, 407] on button "button" at bounding box center [663, 396] width 42 height 30
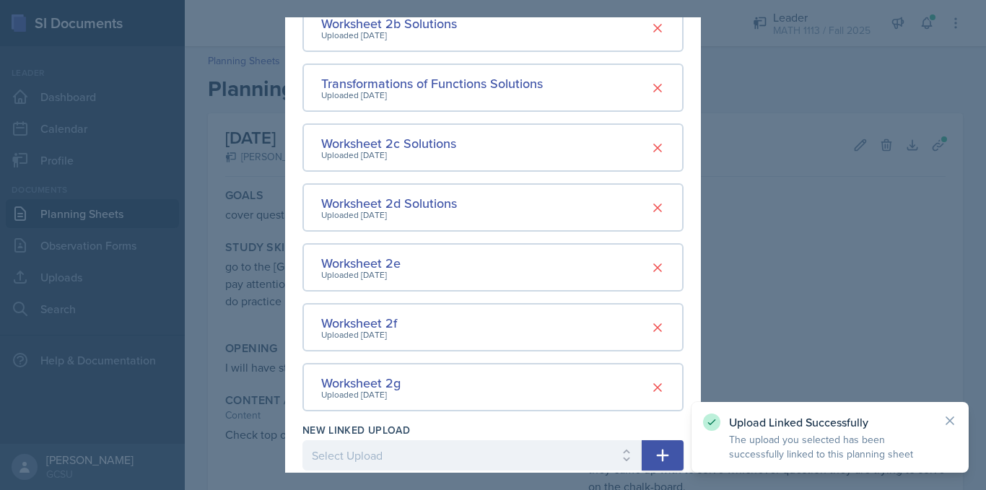
scroll to position [482, 0]
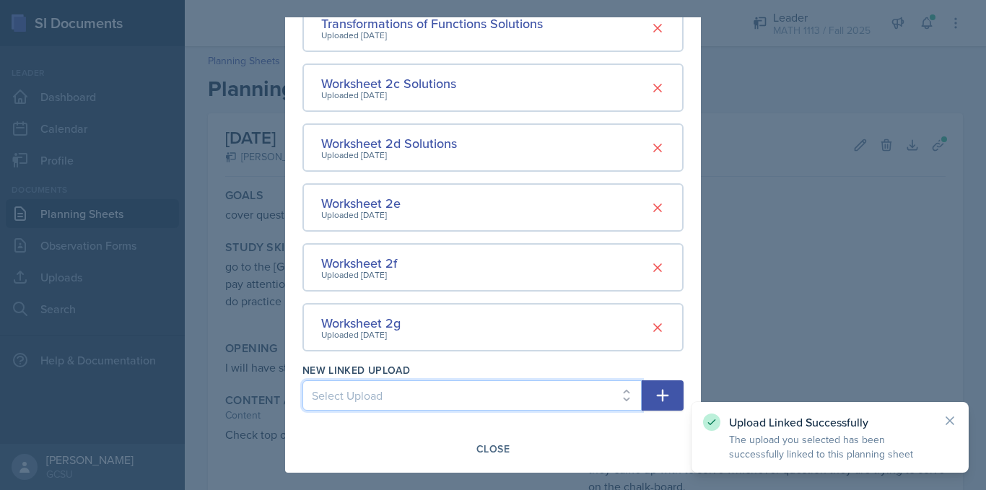
click at [433, 401] on select "Select Upload Worksheet 0 Solutions LC1 Study Guide Fall '25 Worksheet 2h" at bounding box center [472, 396] width 339 height 30
select select "2dc6cb6b-ad7c-4d0c-996b-6501d8582bd0"
click at [303, 381] on select "Select Upload Worksheet 0 Solutions LC1 Study Guide Fall '25 Worksheet 2h" at bounding box center [472, 396] width 339 height 30
click at [654, 400] on icon "button" at bounding box center [662, 395] width 17 height 17
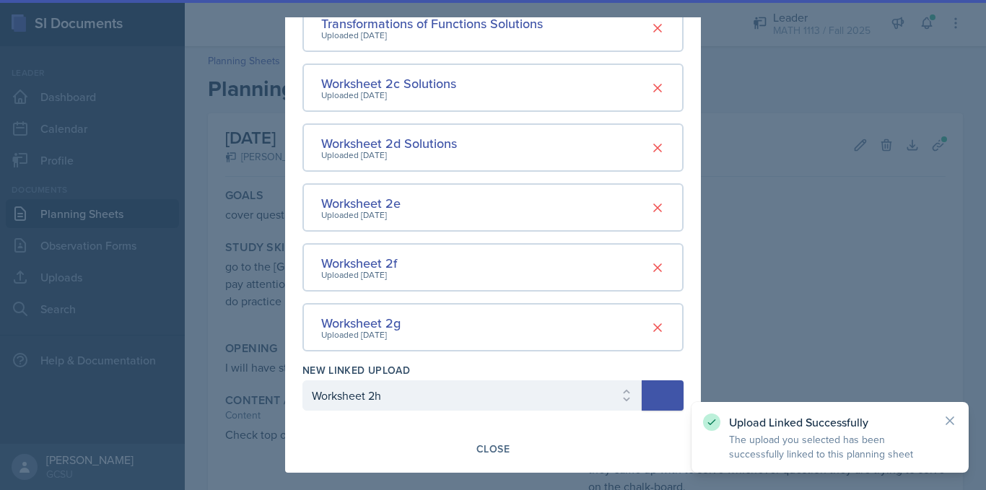
select select
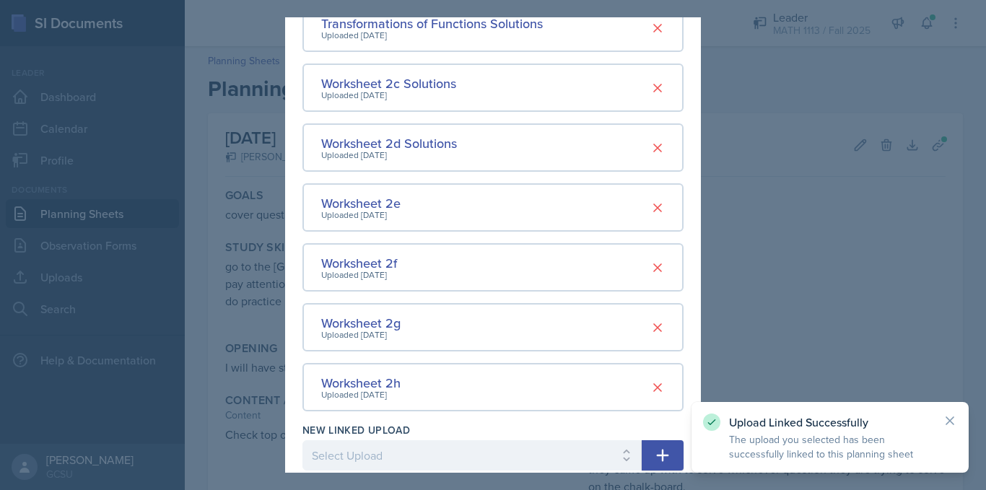
scroll to position [542, 0]
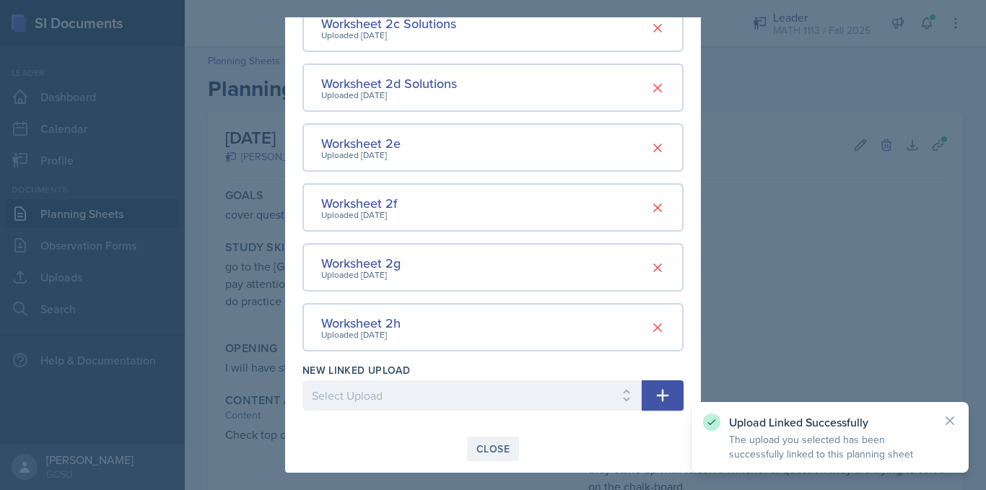
click at [480, 448] on div "Close" at bounding box center [493, 449] width 33 height 12
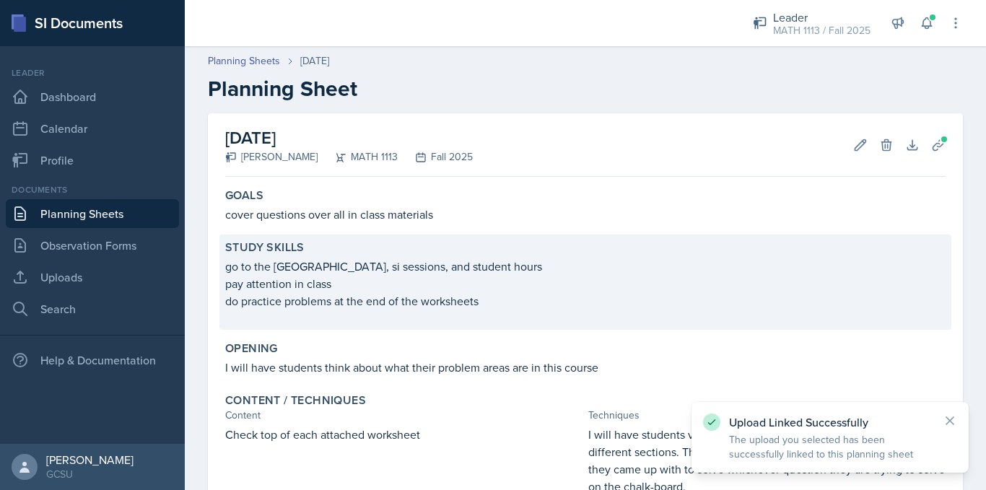
scroll to position [333, 0]
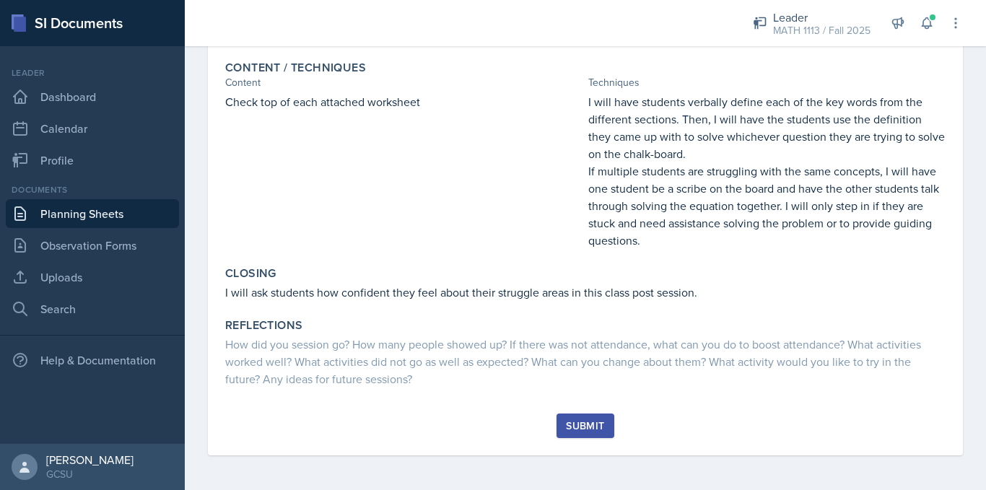
click at [576, 429] on div "Submit" at bounding box center [585, 426] width 38 height 12
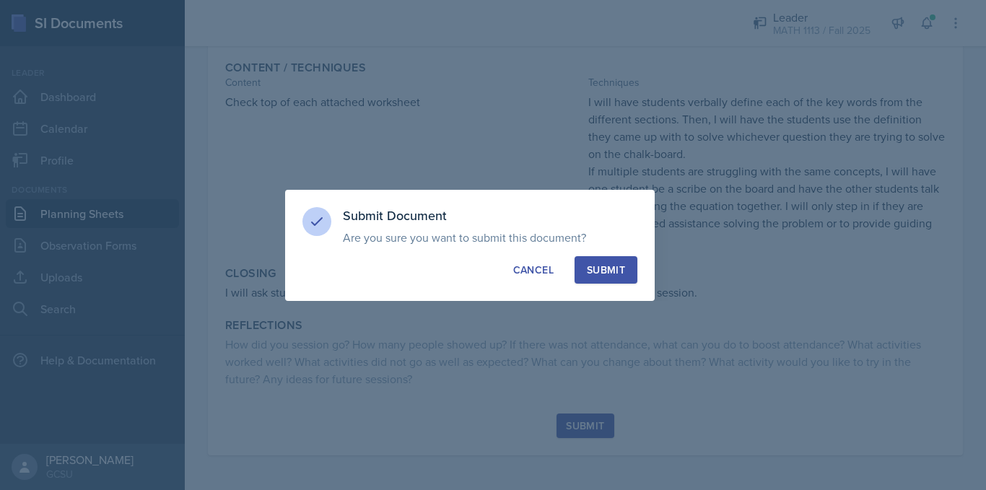
click at [603, 269] on div "Submit" at bounding box center [606, 270] width 38 height 14
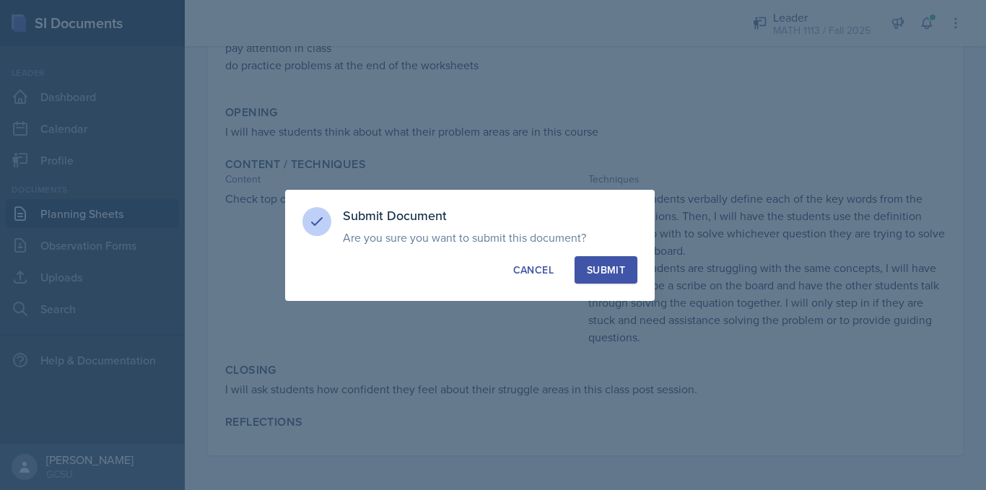
scroll to position [236, 0]
